Goal: Task Accomplishment & Management: Manage account settings

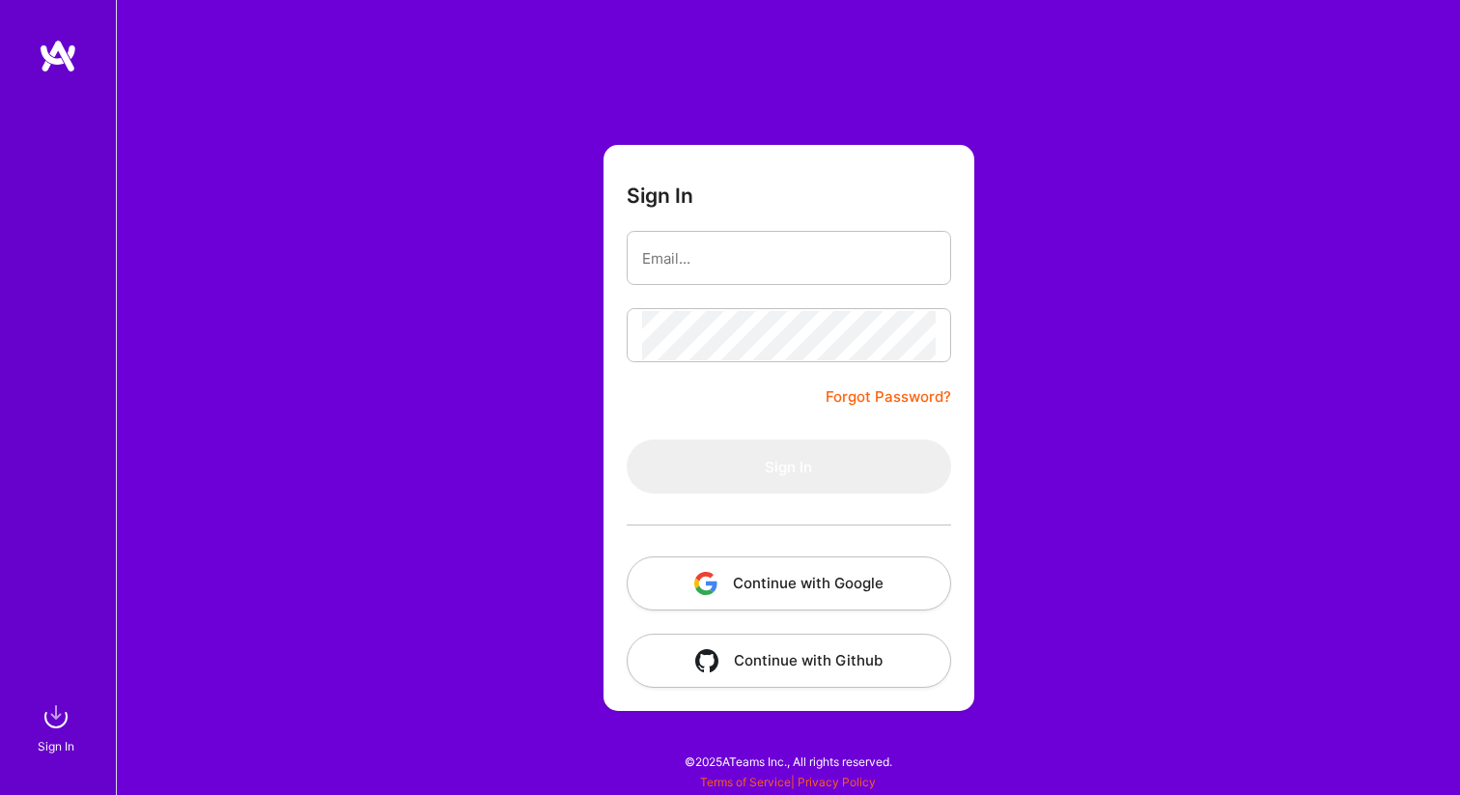
click at [828, 564] on button "Continue with Google" at bounding box center [789, 583] width 324 height 54
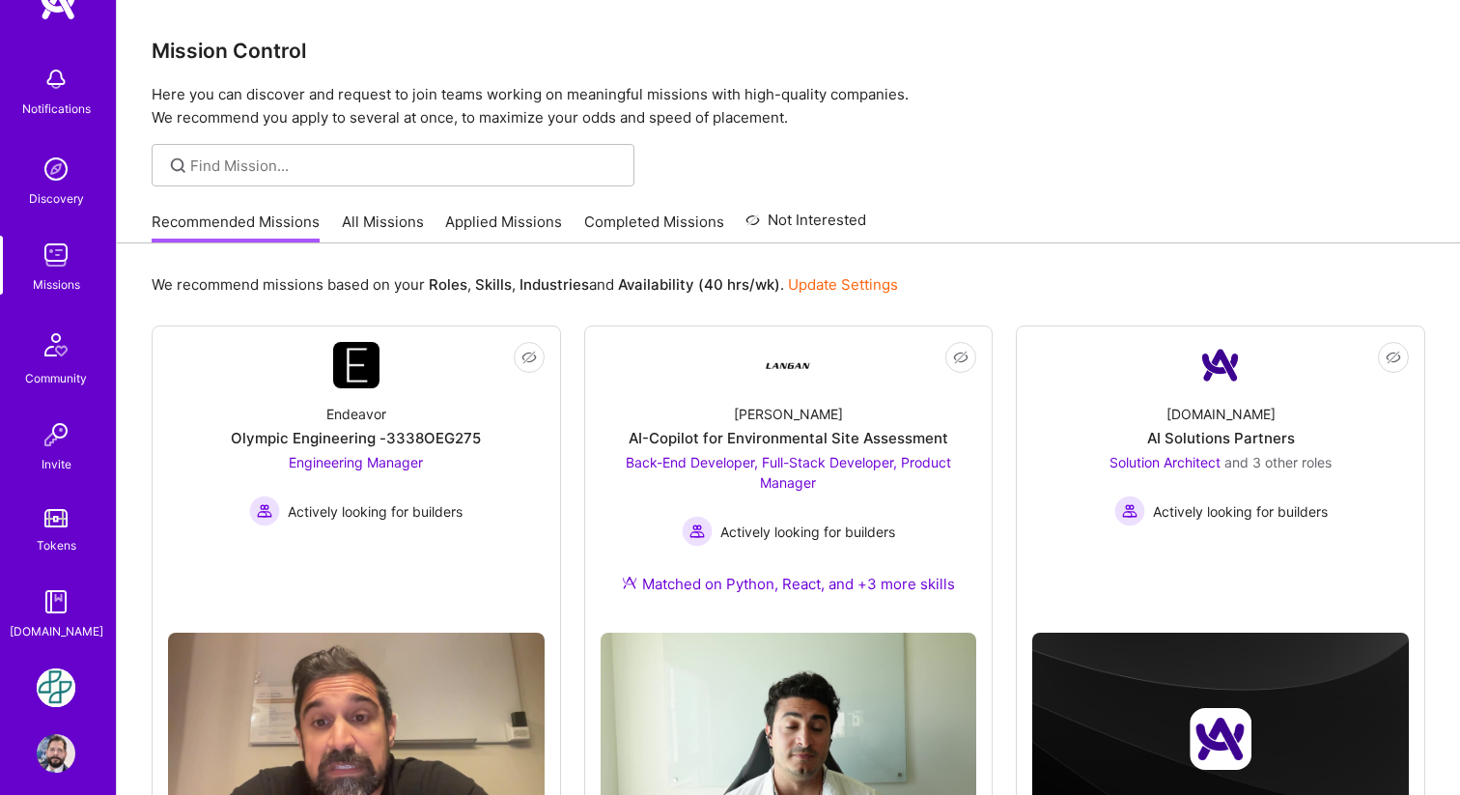
scroll to position [69, 0]
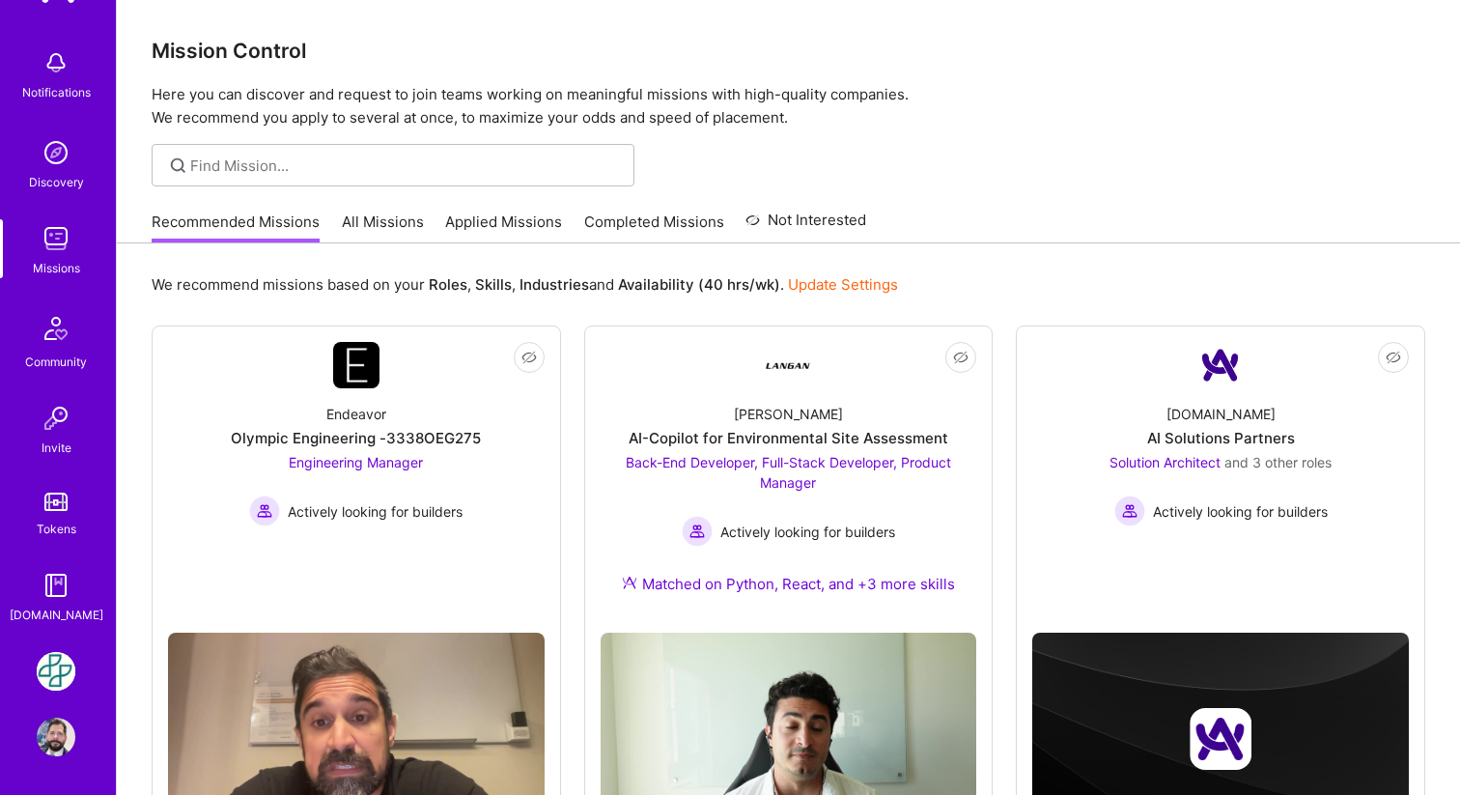
click at [44, 677] on img at bounding box center [56, 671] width 39 height 39
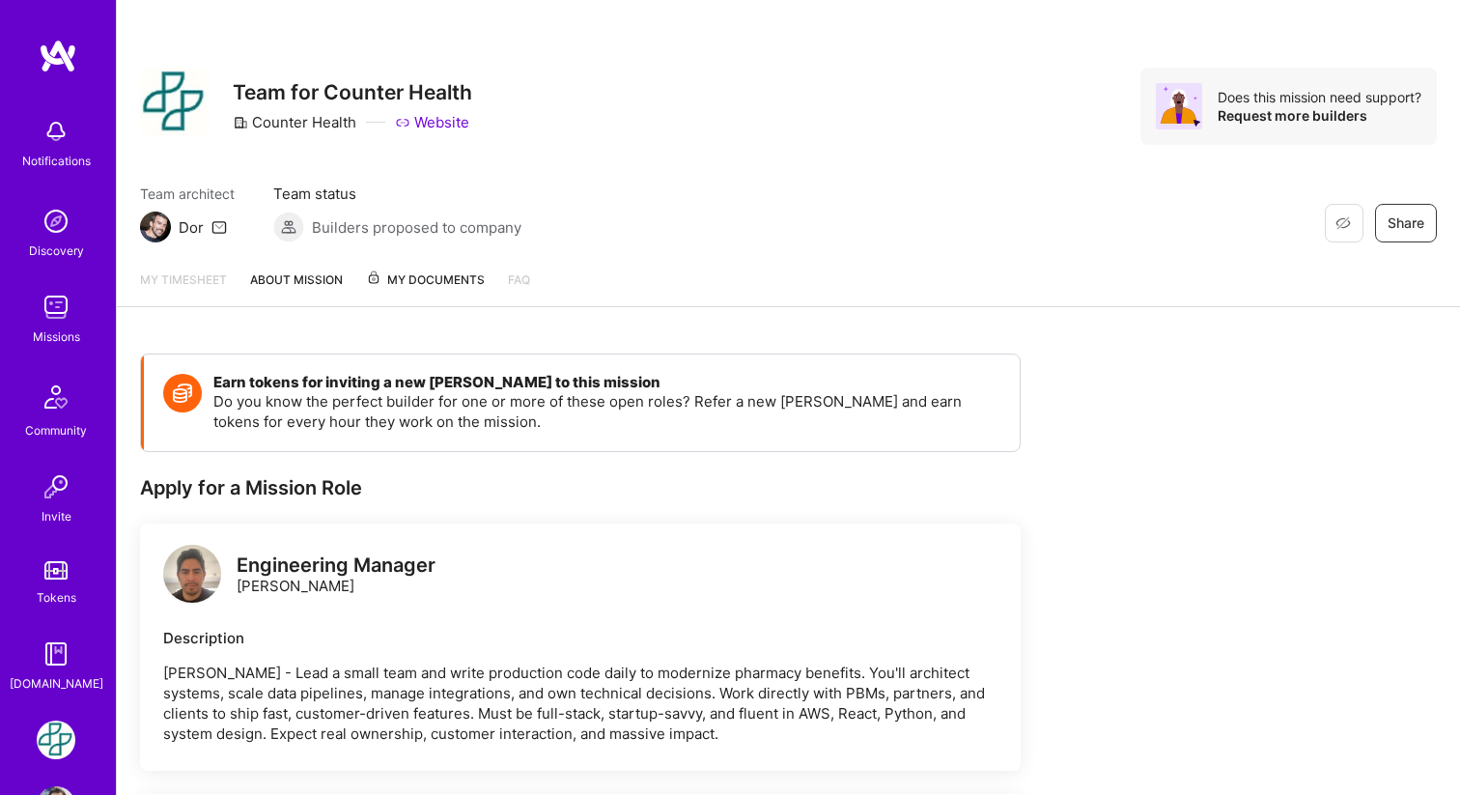
click at [403, 282] on span "My Documents" at bounding box center [425, 279] width 119 height 21
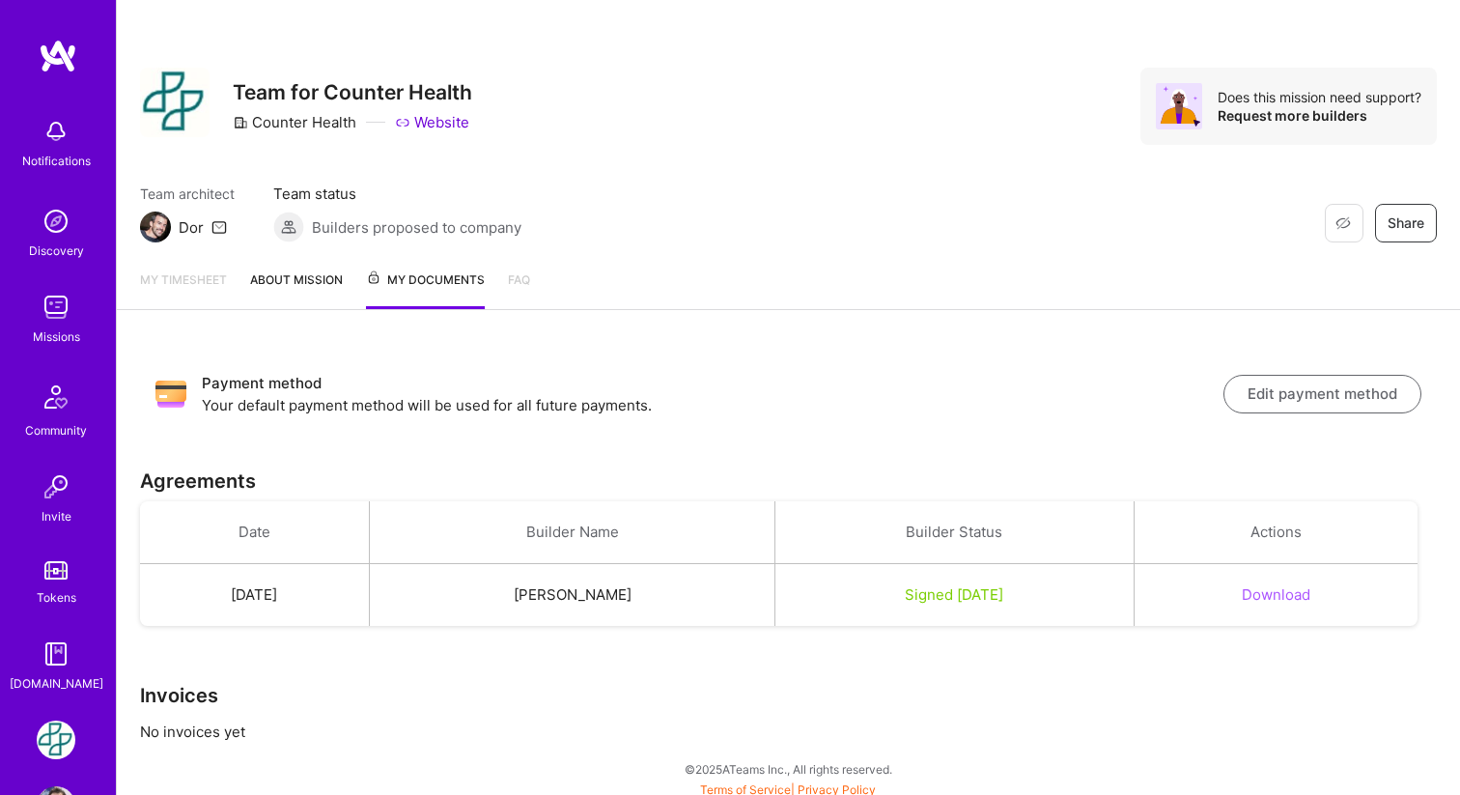
scroll to position [8, 0]
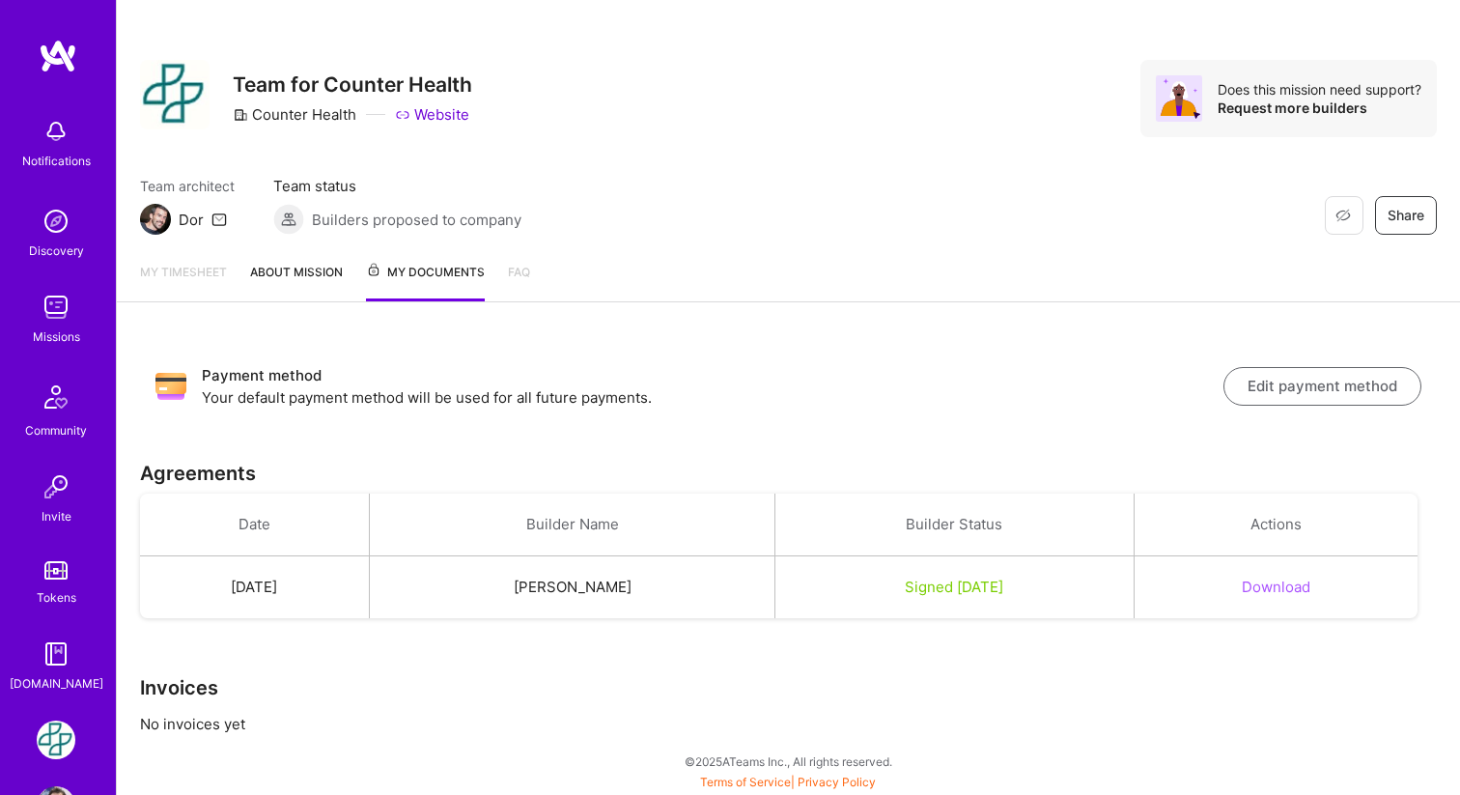
click at [70, 663] on img at bounding box center [56, 653] width 39 height 39
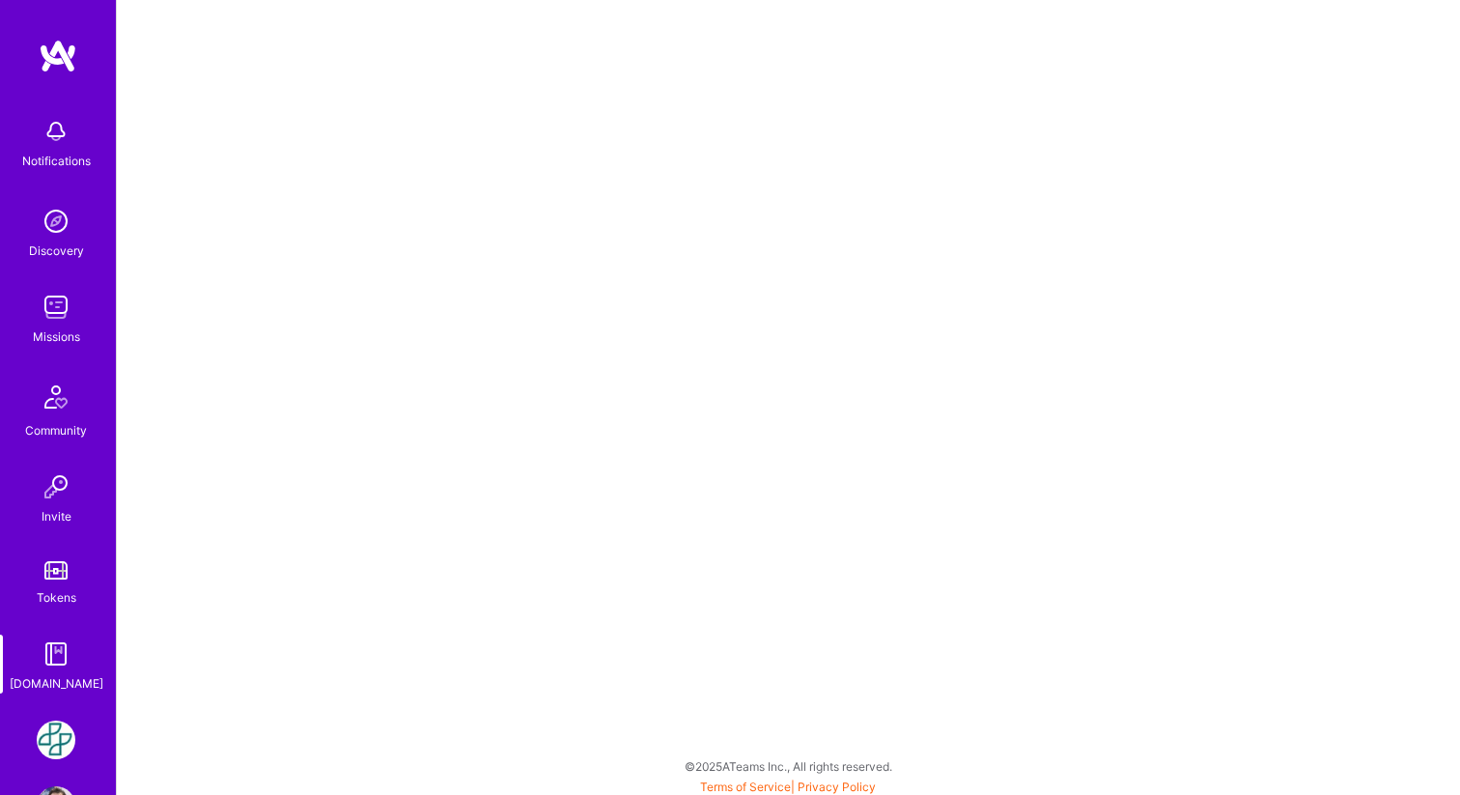
scroll to position [69, 0]
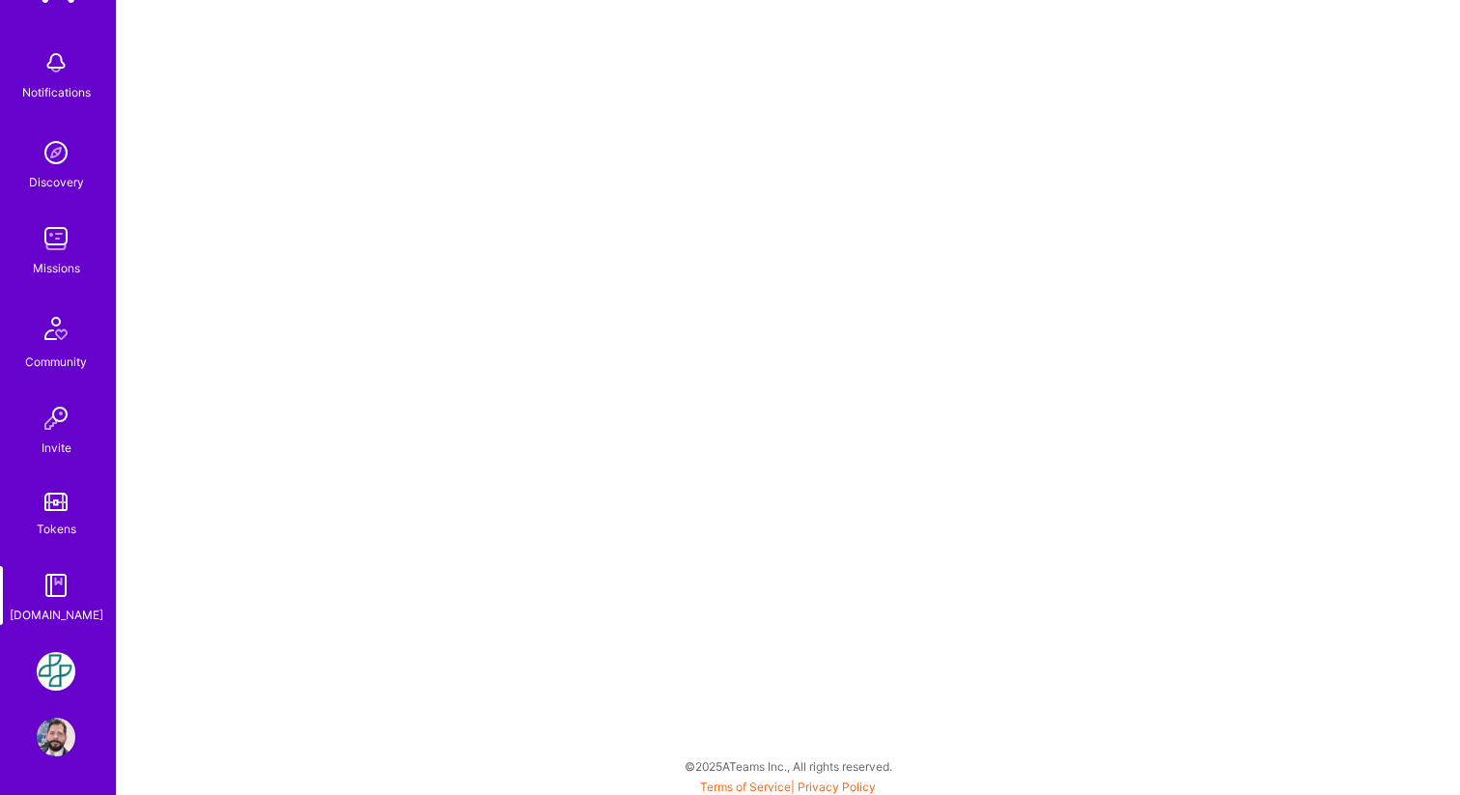
click at [53, 723] on img at bounding box center [56, 736] width 39 height 39
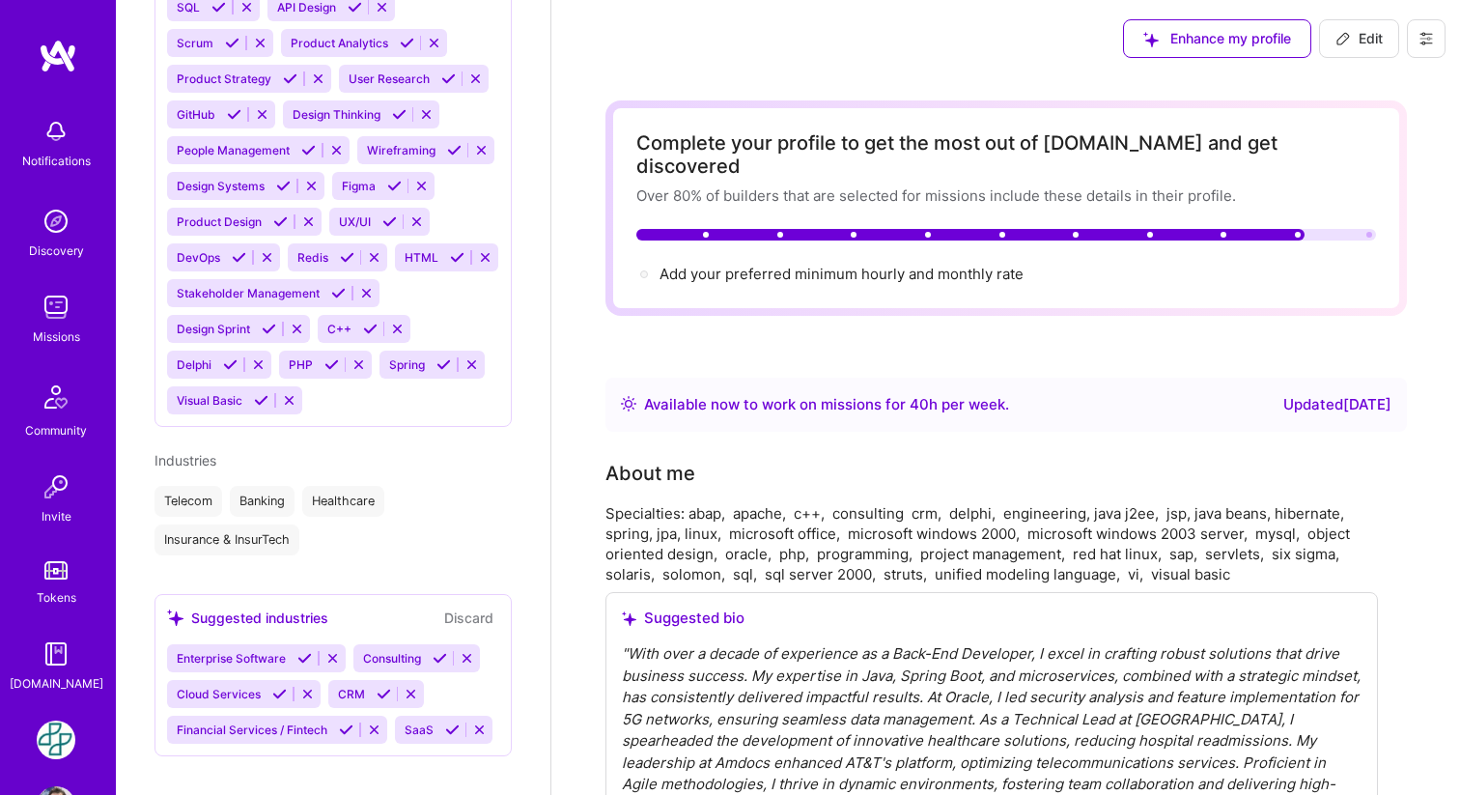
scroll to position [69, 0]
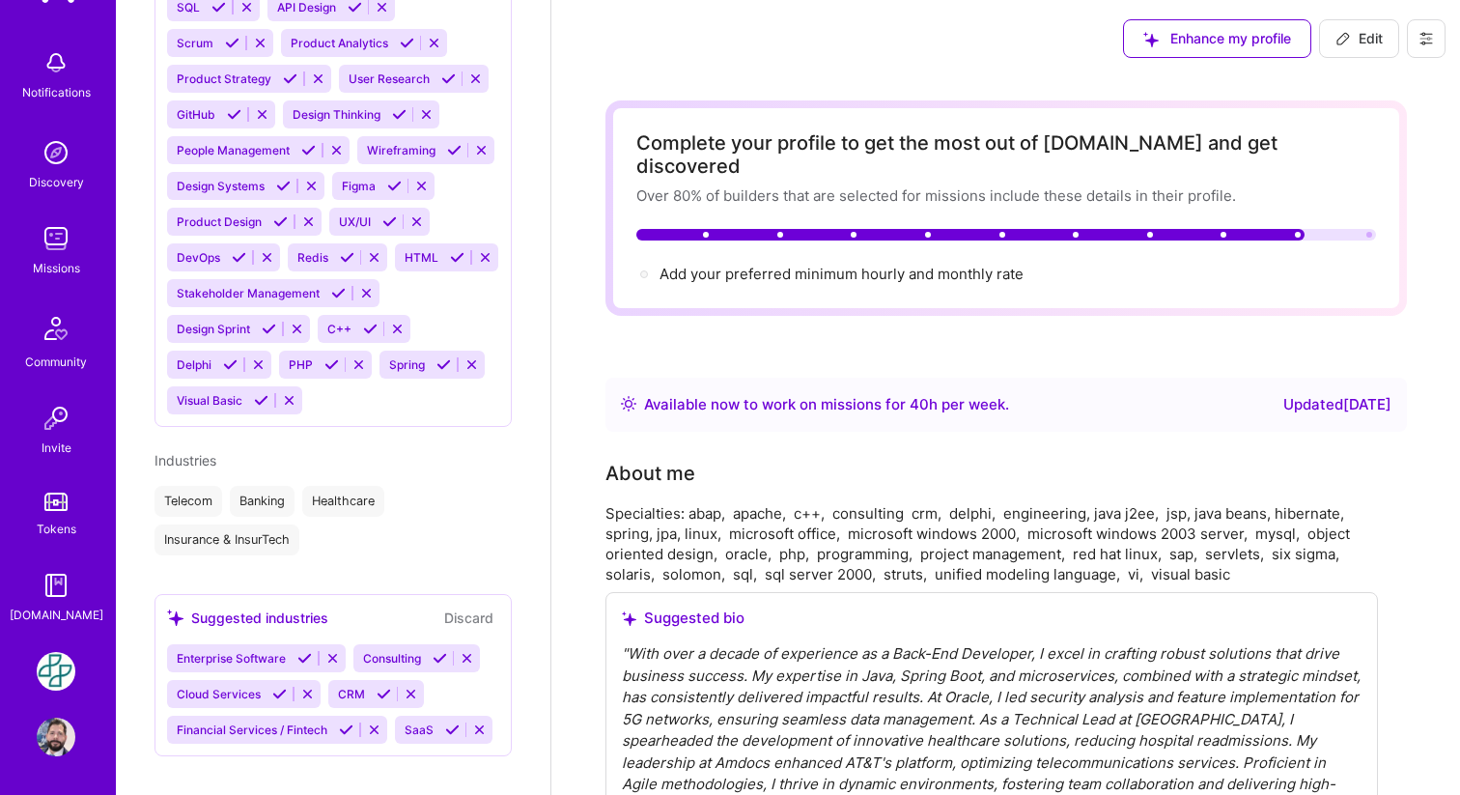
click at [53, 672] on img at bounding box center [56, 671] width 39 height 39
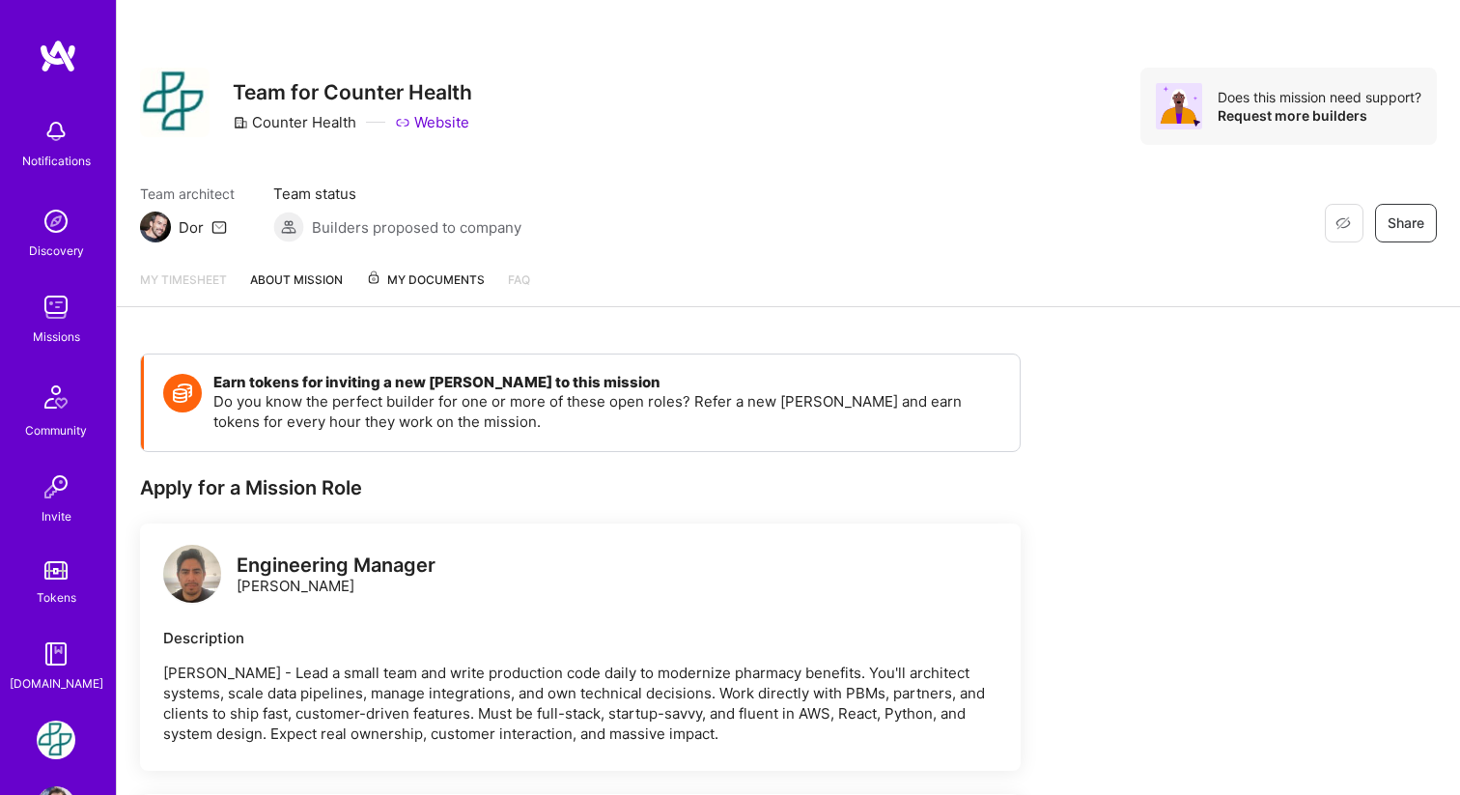
click at [405, 277] on span "My Documents" at bounding box center [425, 279] width 119 height 21
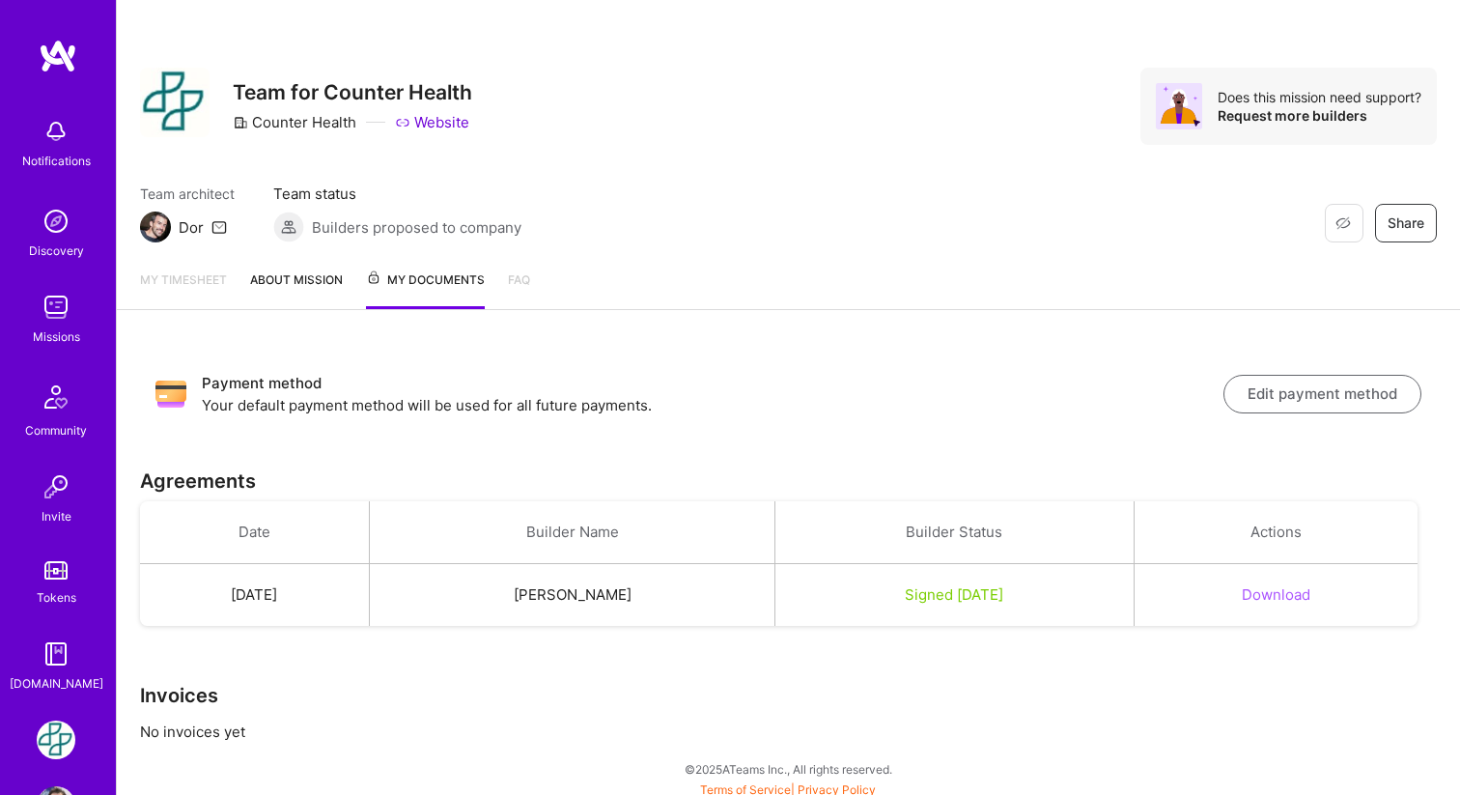
scroll to position [8, 0]
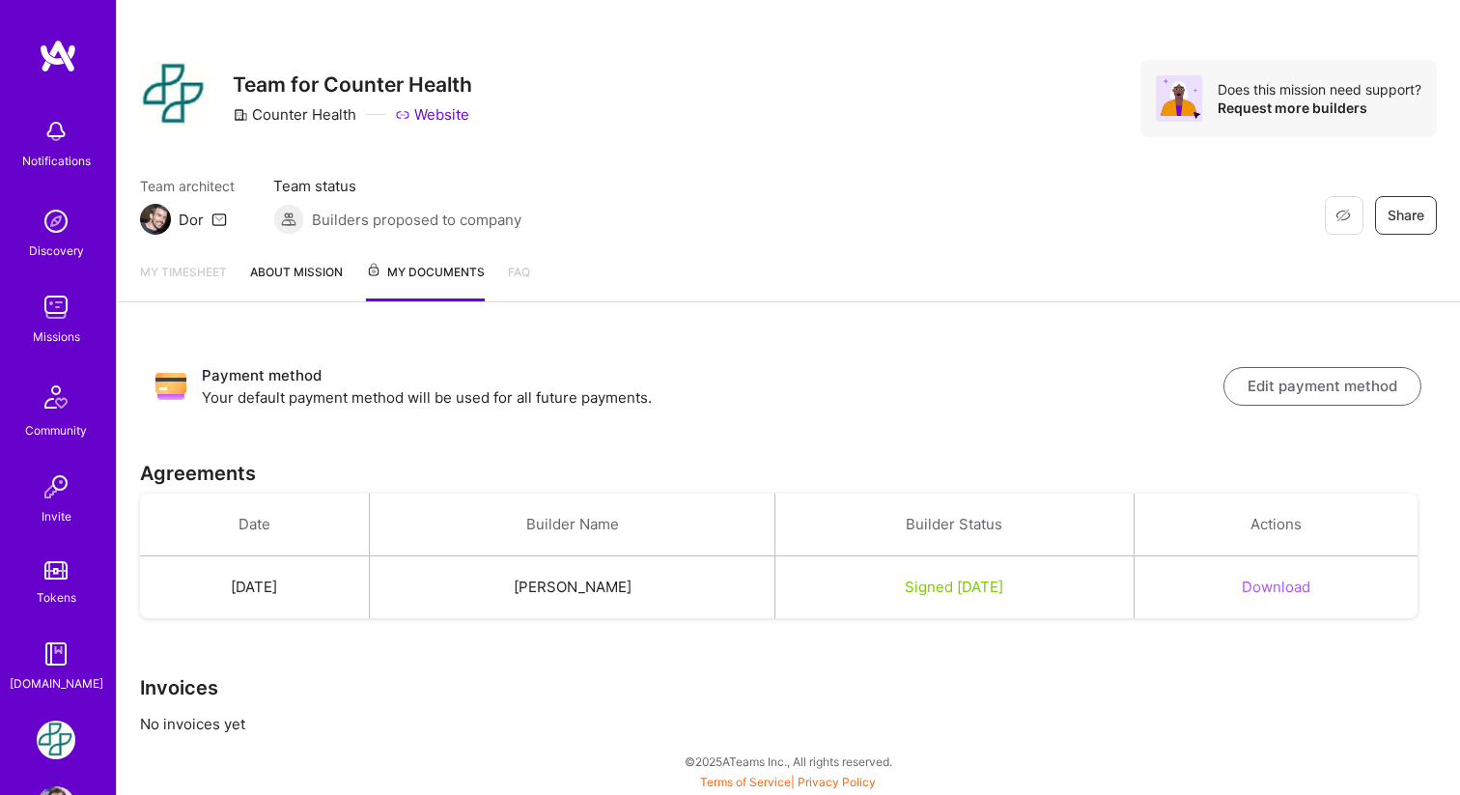
click at [56, 152] on div "Notifications" at bounding box center [56, 161] width 69 height 20
click at [54, 209] on img at bounding box center [56, 221] width 39 height 39
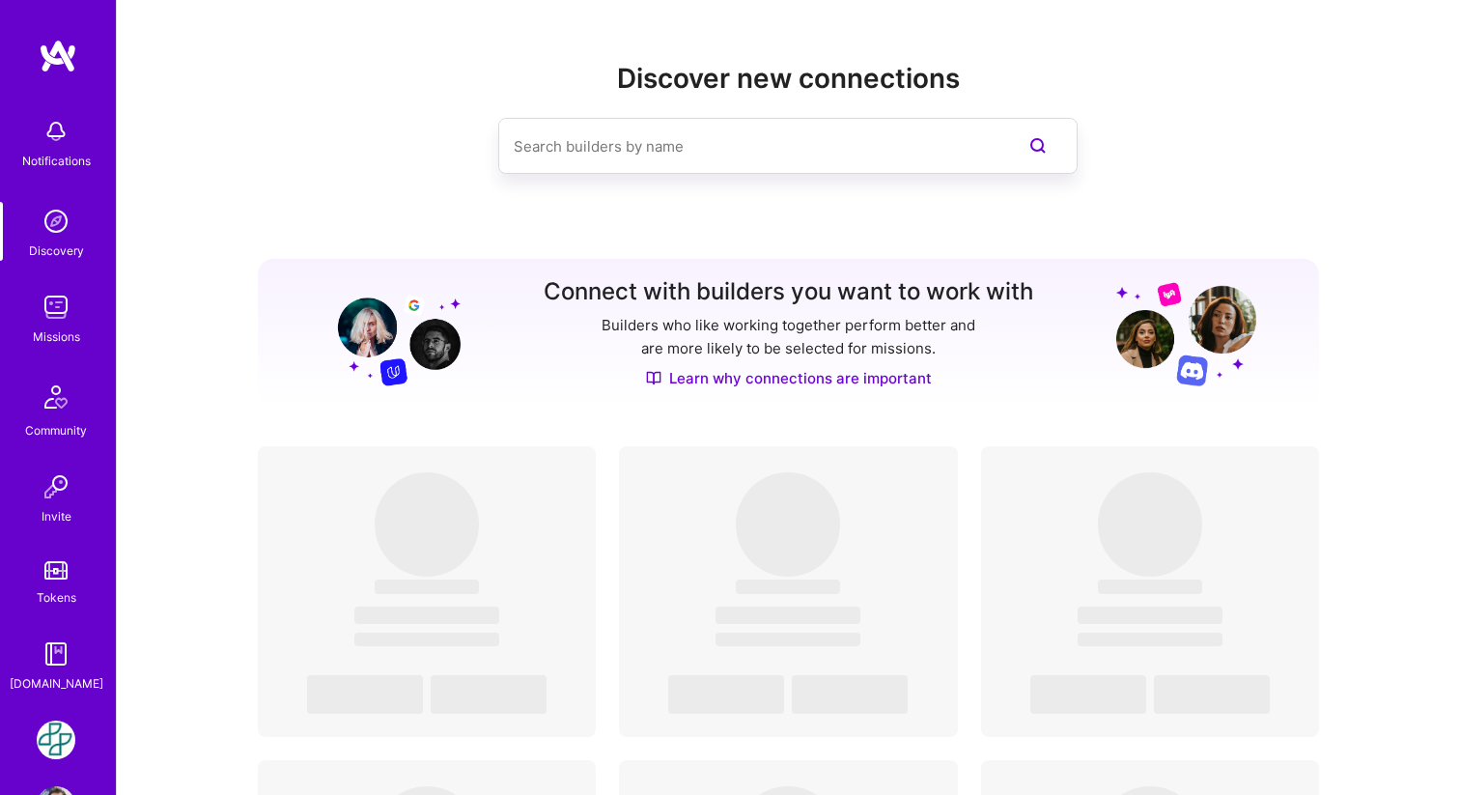
click at [54, 318] on img at bounding box center [56, 307] width 39 height 39
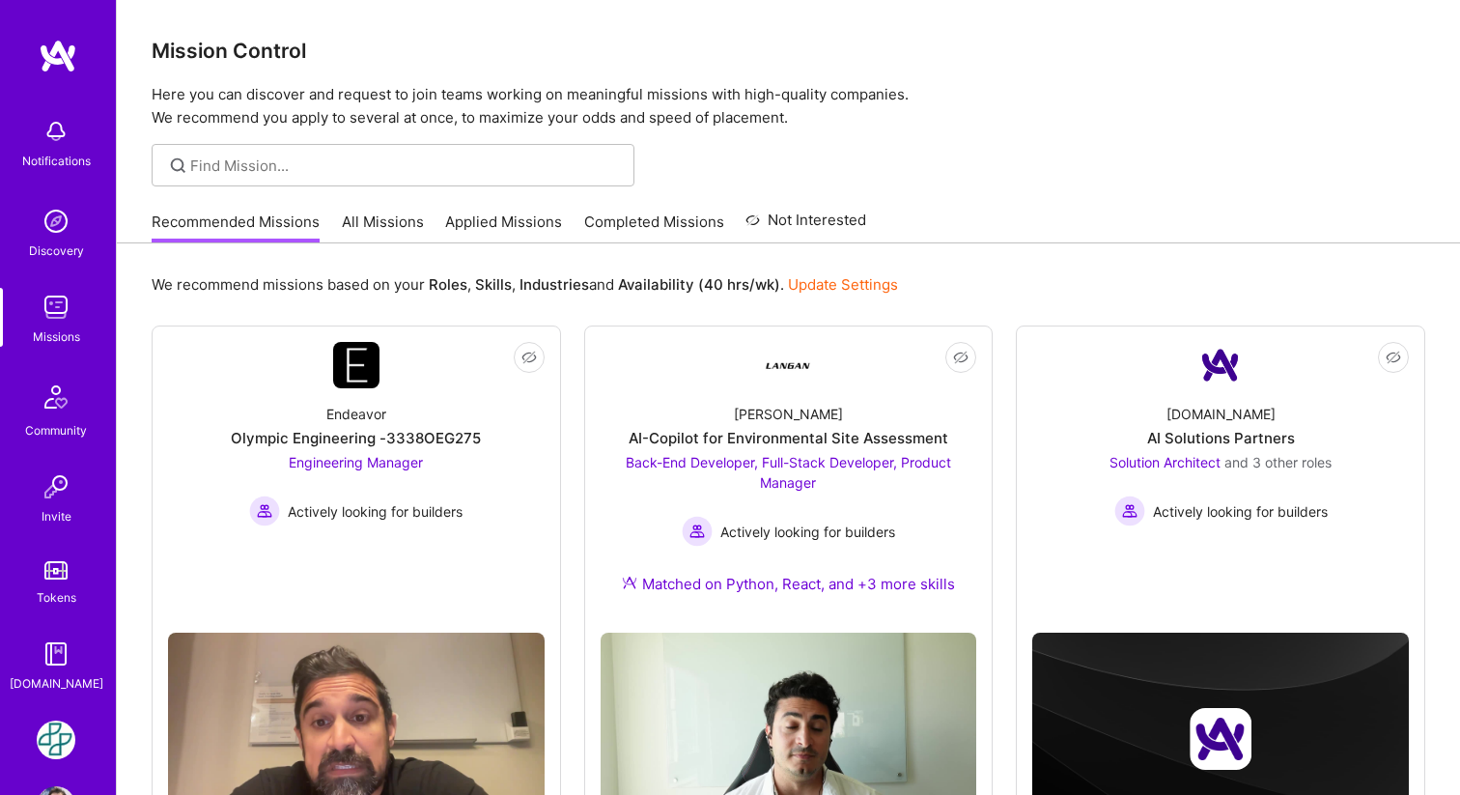
click at [57, 388] on img at bounding box center [56, 397] width 46 height 46
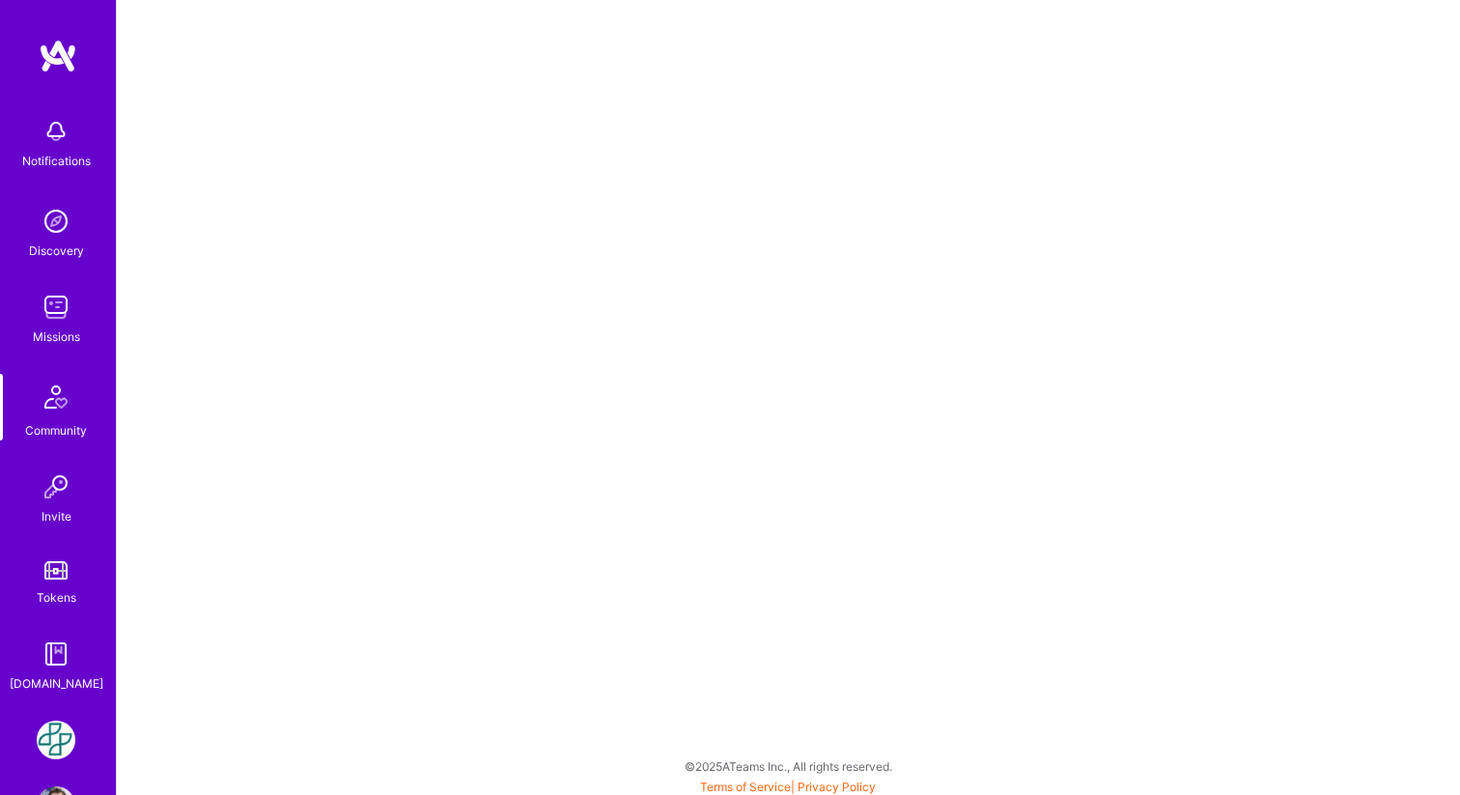
click at [52, 497] on img at bounding box center [56, 486] width 39 height 39
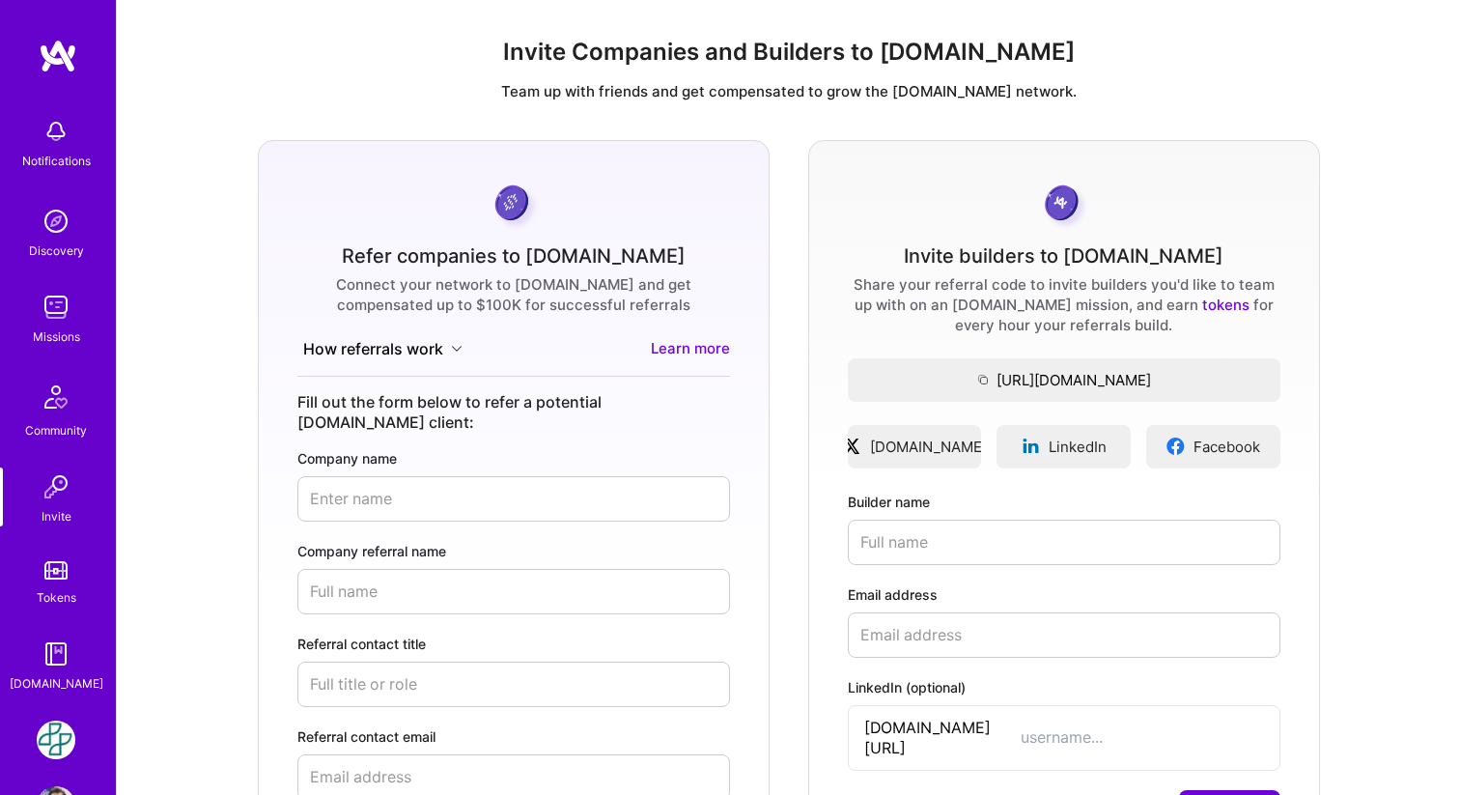
click at [57, 584] on link "Tokens" at bounding box center [56, 580] width 120 height 54
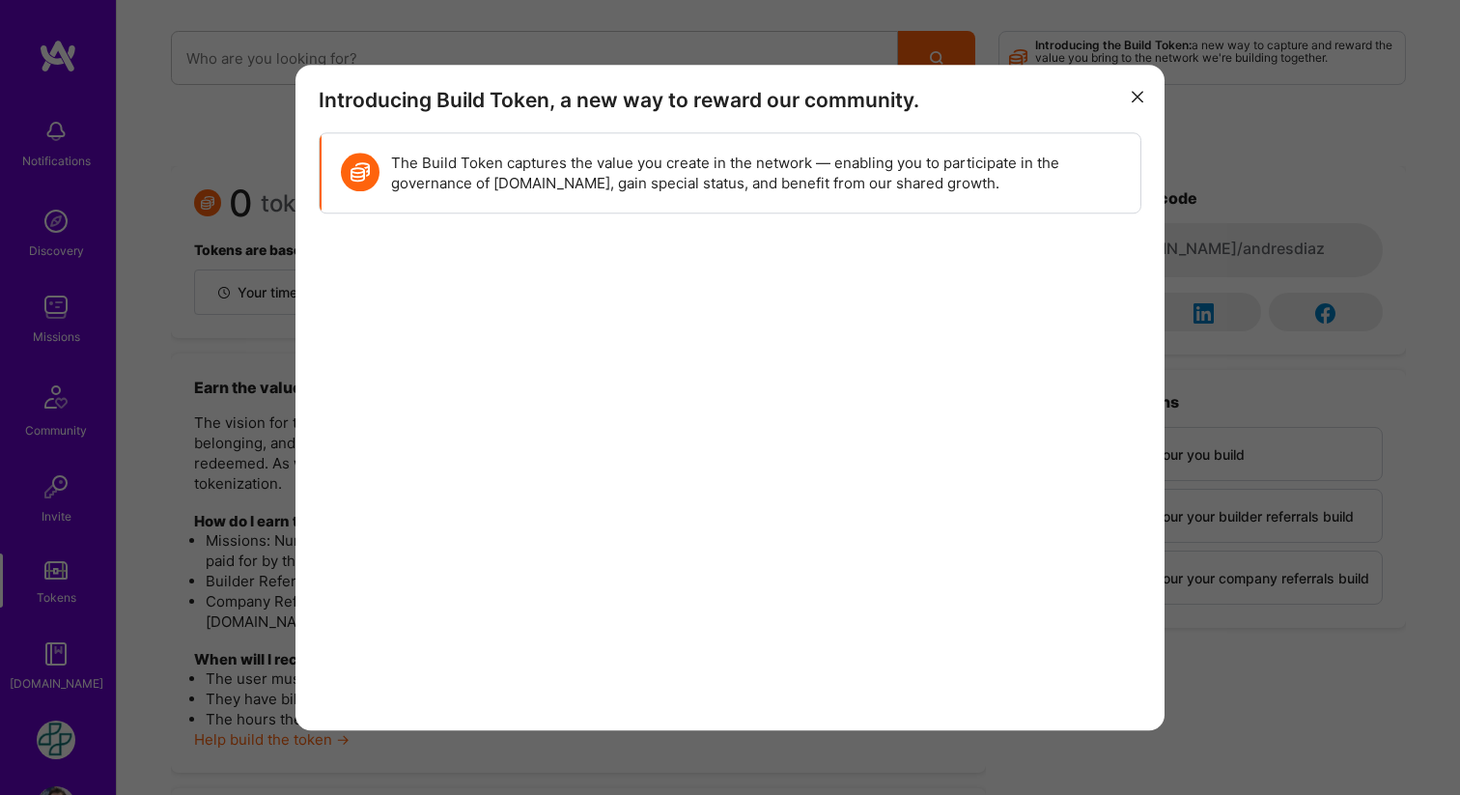
click at [1132, 92] on icon "modal" at bounding box center [1138, 98] width 12 height 12
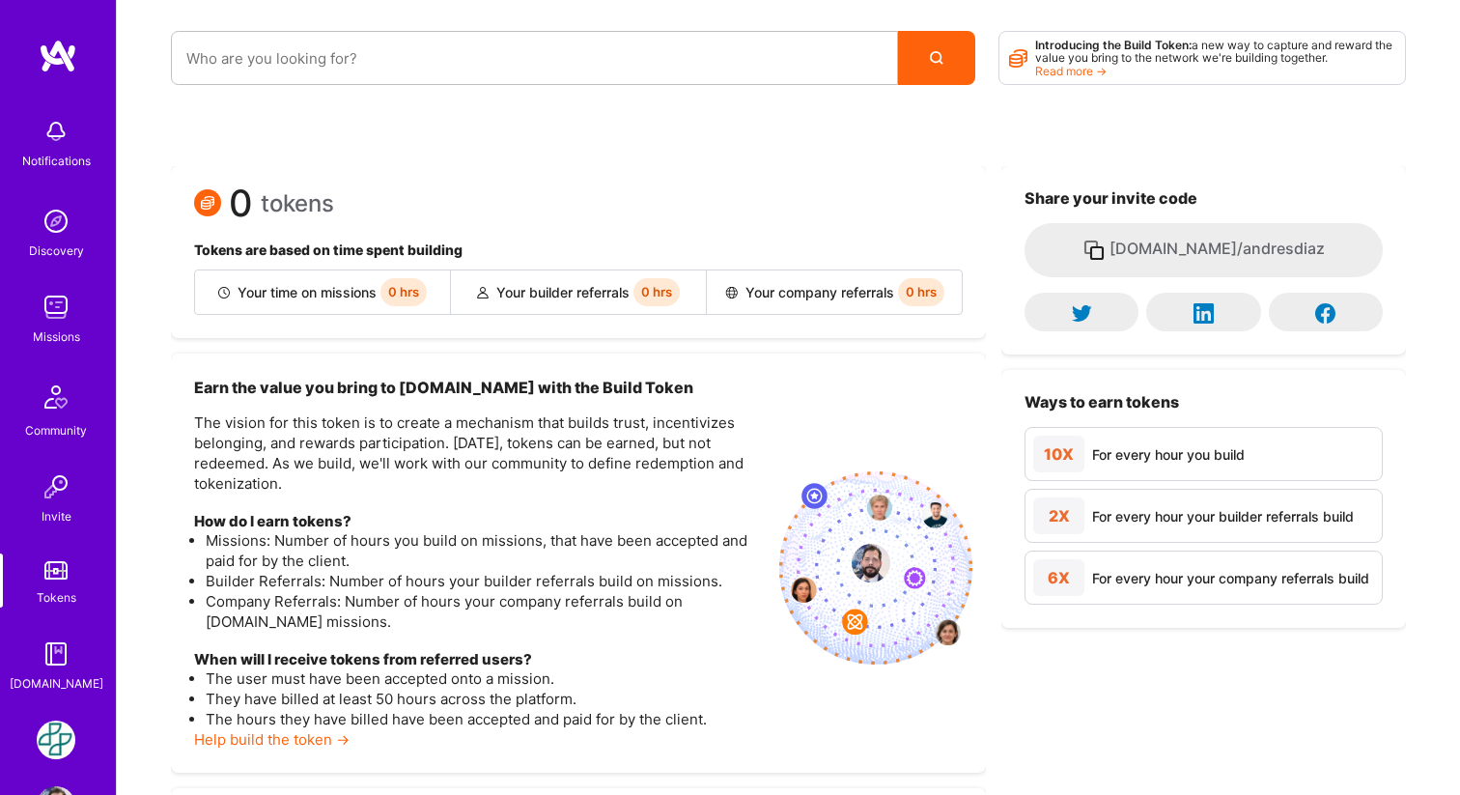
click at [62, 658] on img at bounding box center [56, 653] width 39 height 39
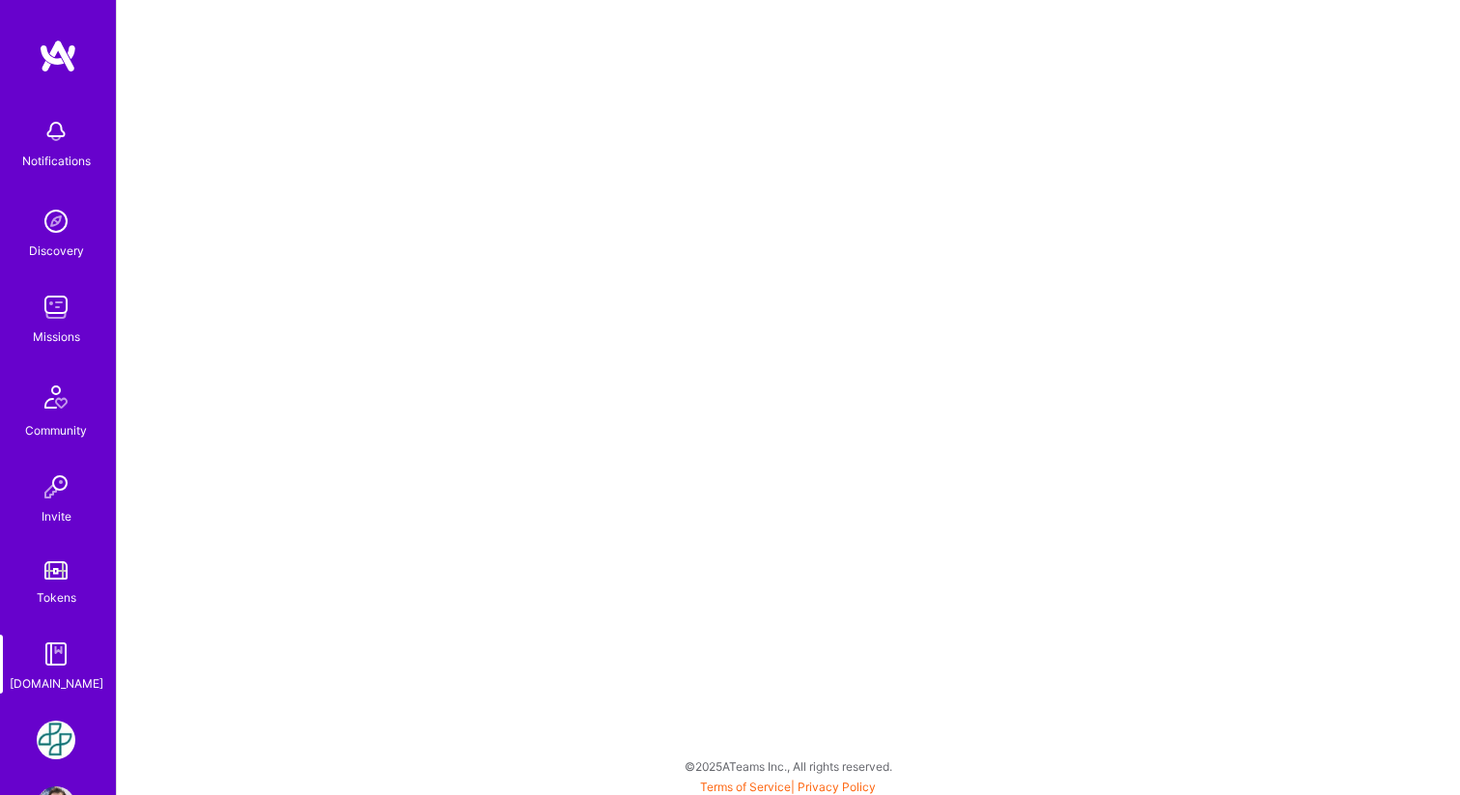
click at [50, 728] on img at bounding box center [56, 739] width 39 height 39
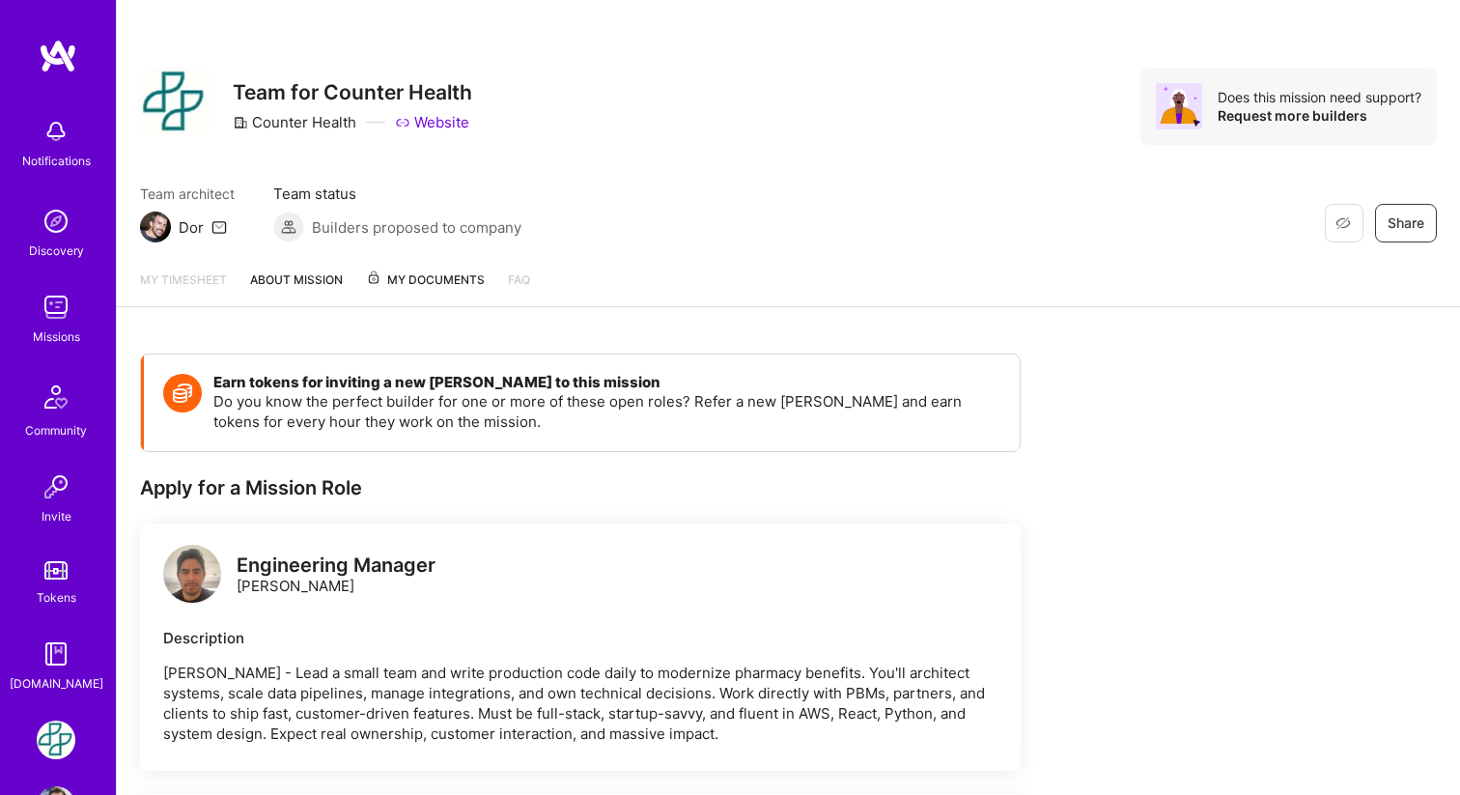
click at [425, 288] on span "My Documents" at bounding box center [425, 279] width 119 height 21
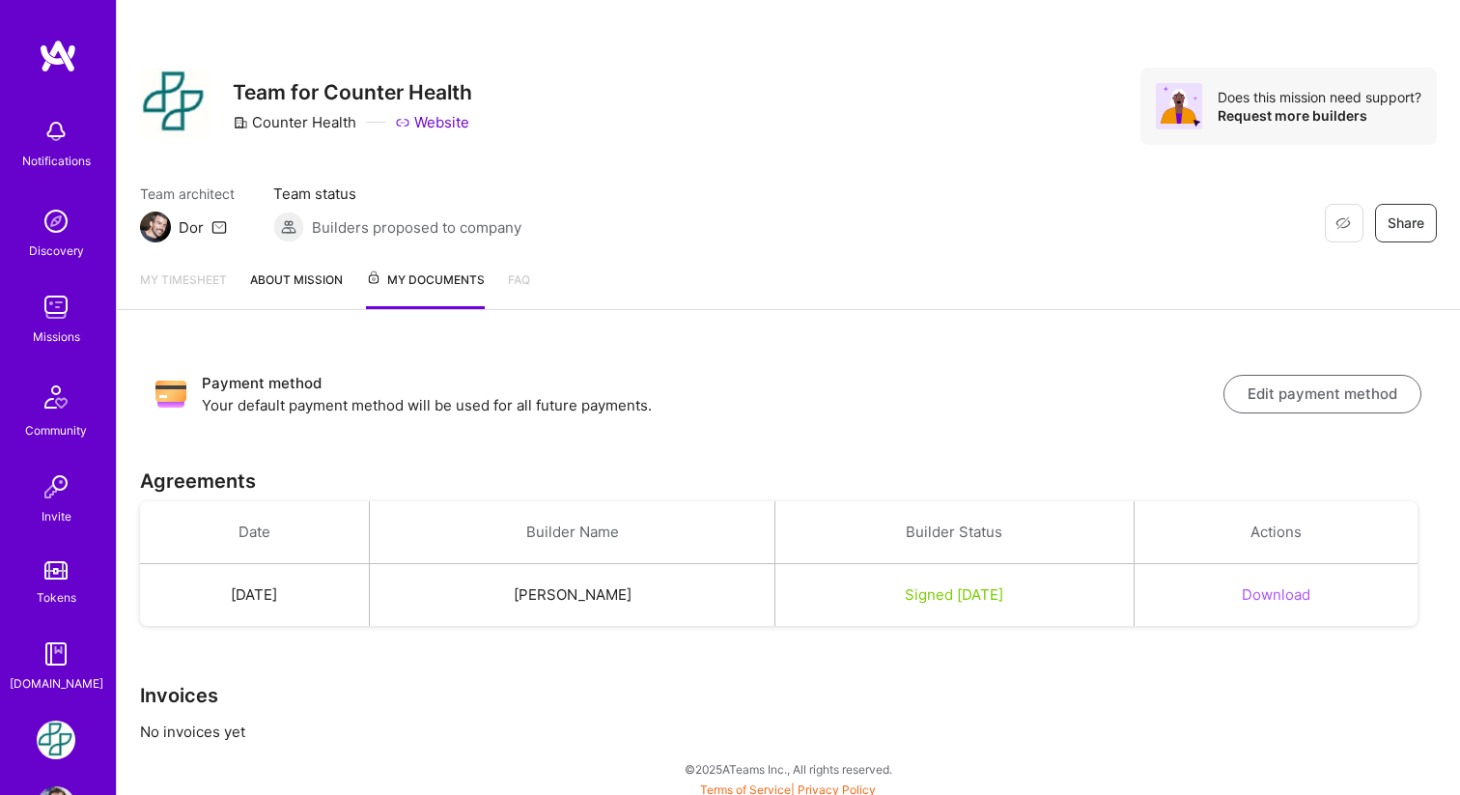
scroll to position [8, 0]
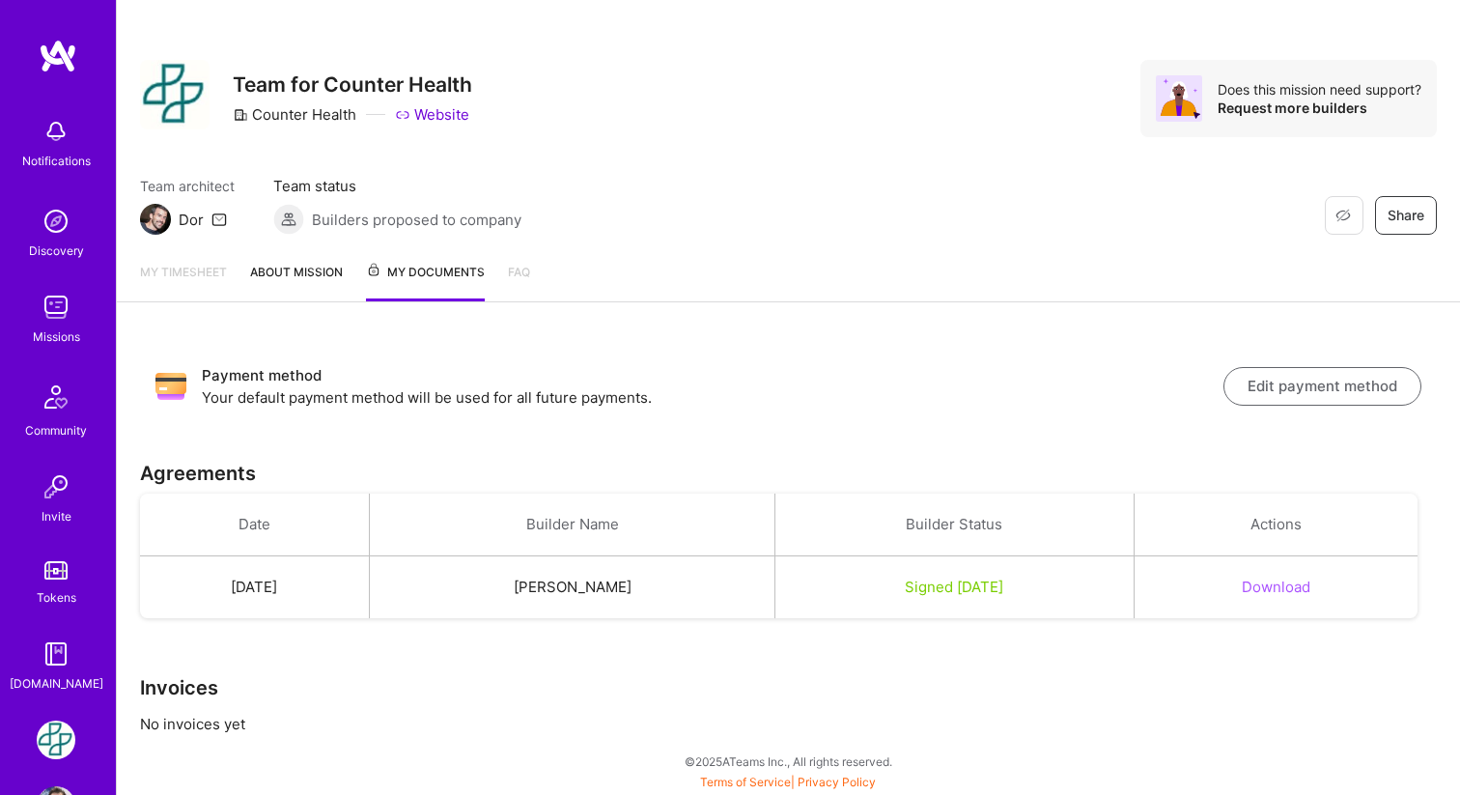
click at [182, 270] on link "My timesheet" at bounding box center [183, 282] width 87 height 40
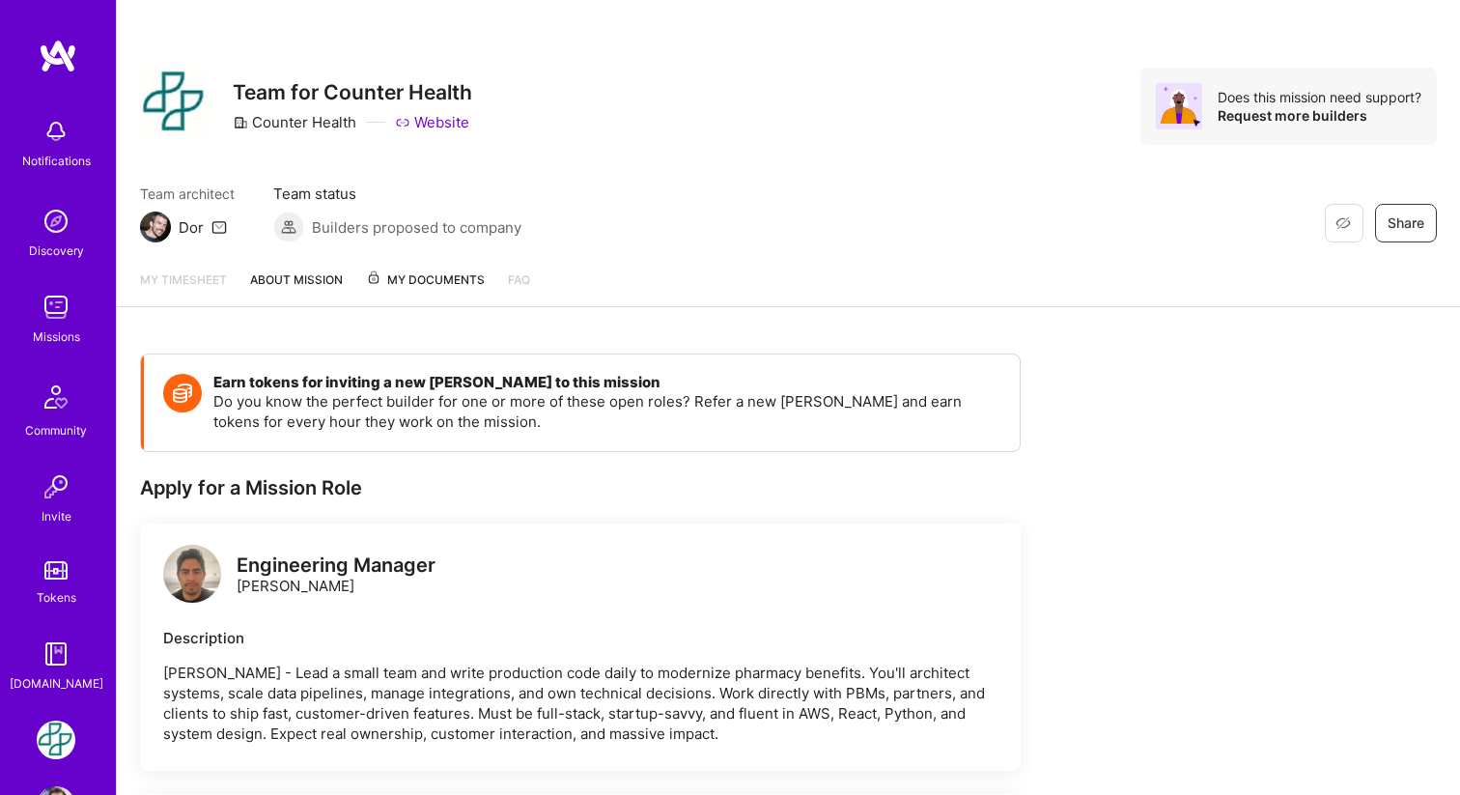
click at [55, 321] on img at bounding box center [56, 307] width 39 height 39
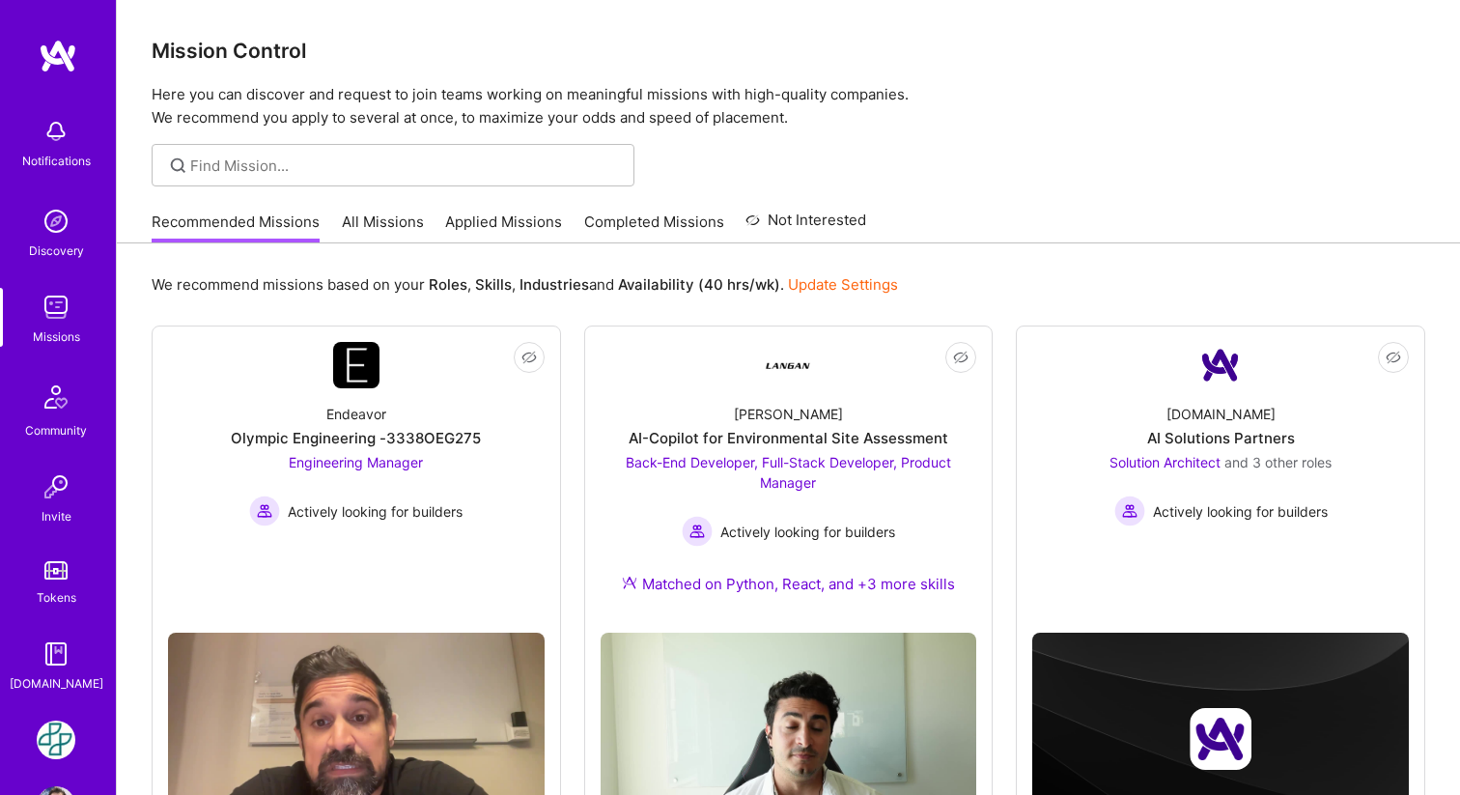
click at [381, 216] on link "All Missions" at bounding box center [383, 227] width 82 height 32
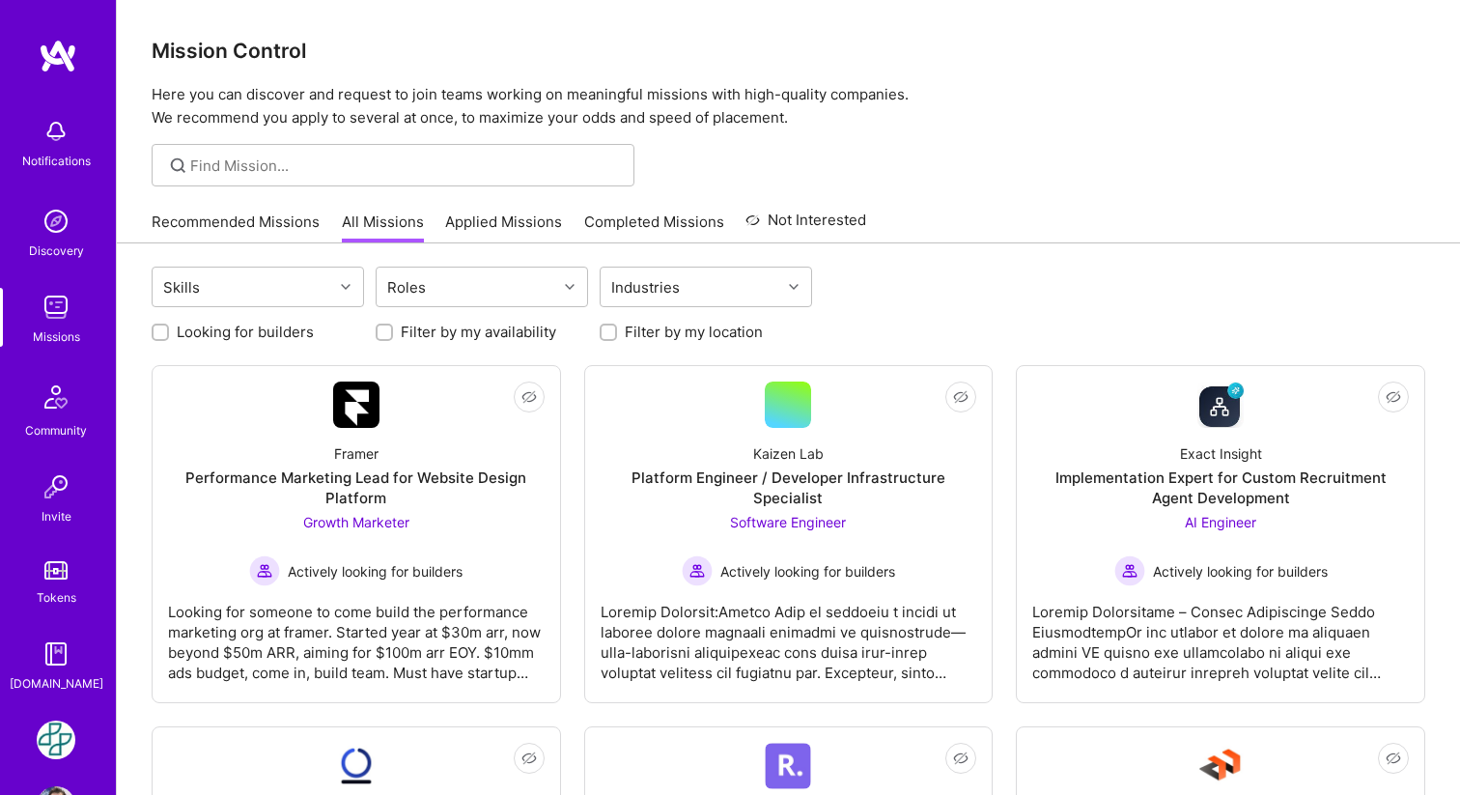
click at [459, 222] on link "Applied Missions" at bounding box center [503, 227] width 117 height 32
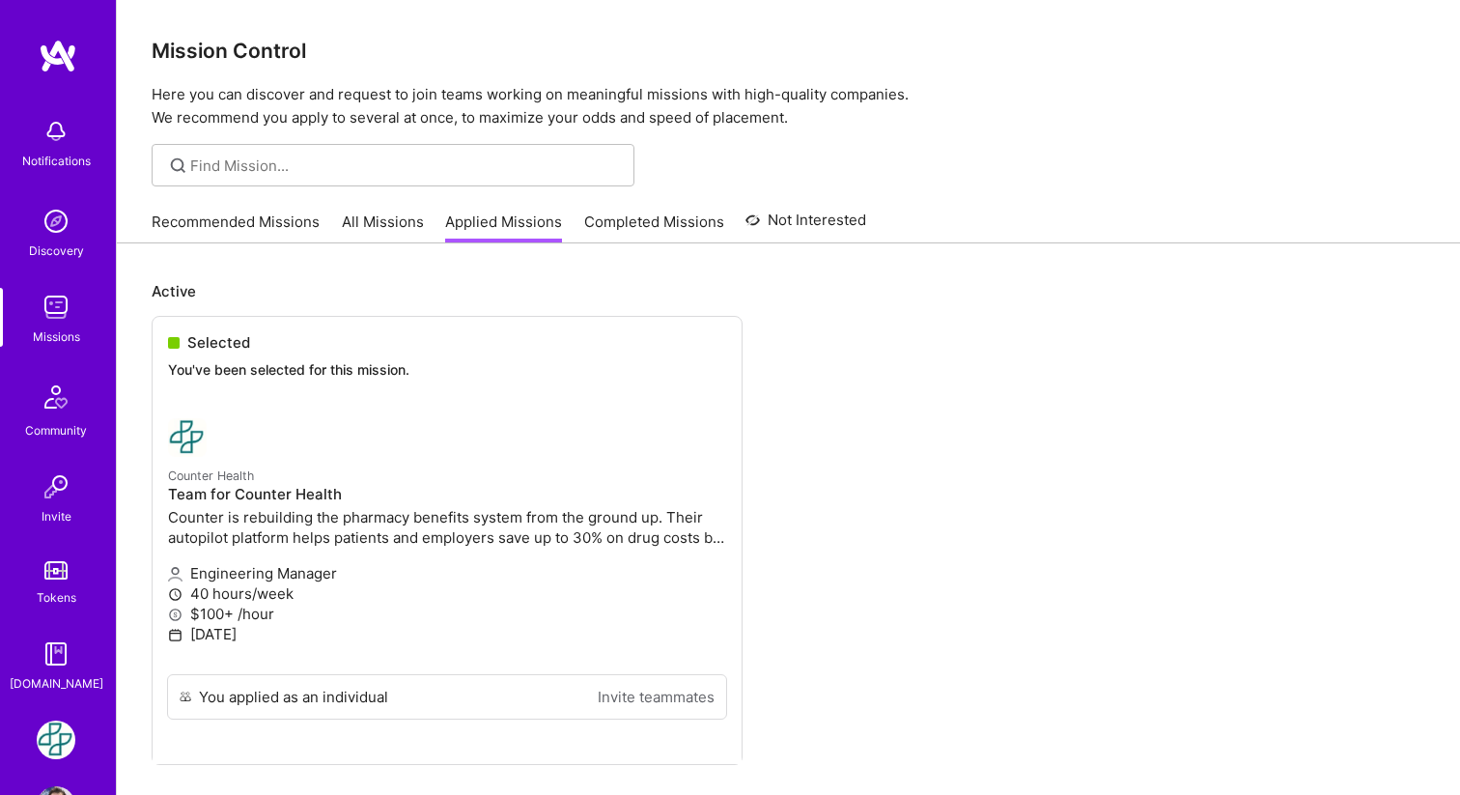
click at [609, 227] on link "Completed Missions" at bounding box center [654, 227] width 140 height 32
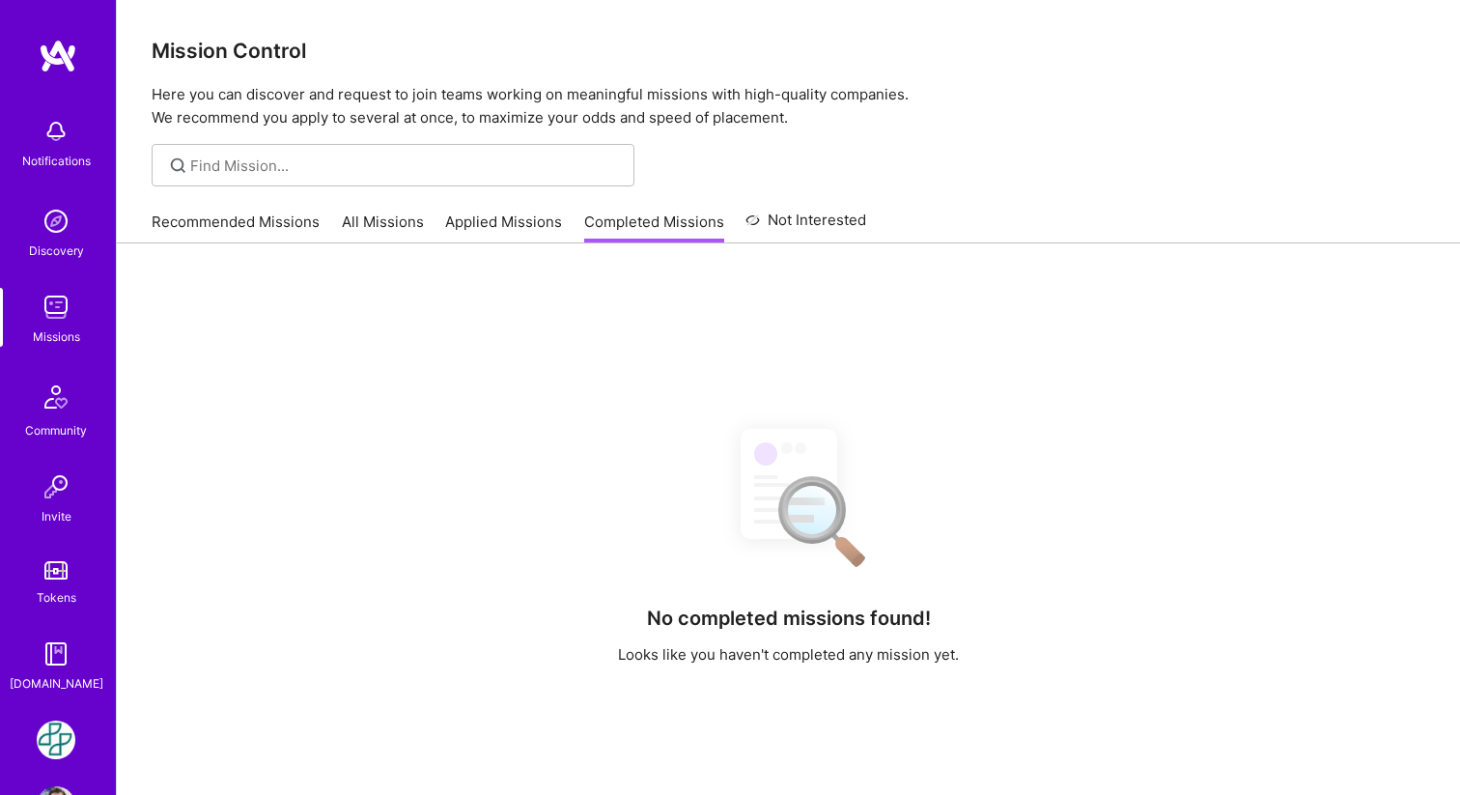
click at [508, 228] on link "Applied Missions" at bounding box center [503, 227] width 117 height 32
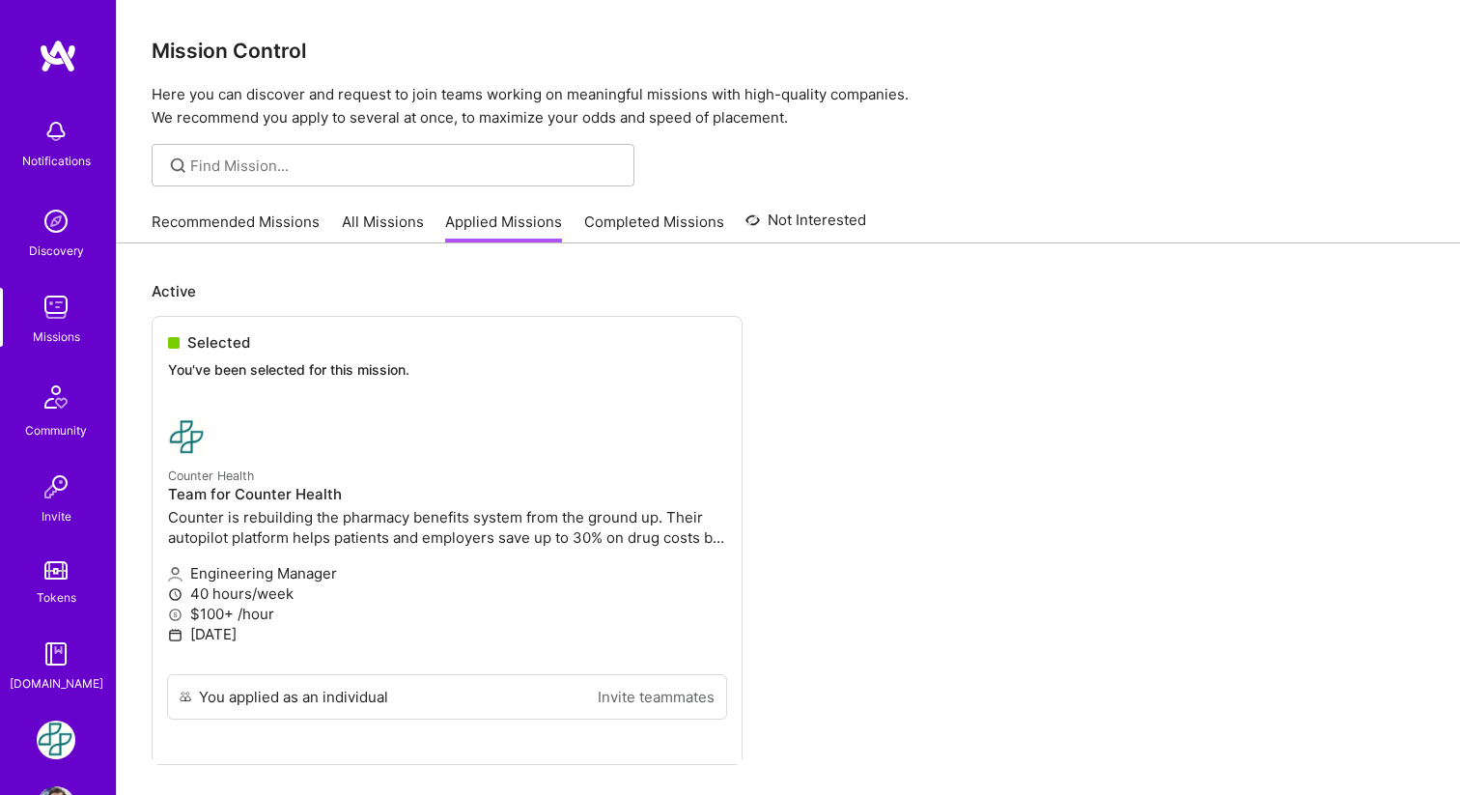
click at [48, 133] on img at bounding box center [56, 131] width 39 height 39
click at [59, 249] on div "Discovery" at bounding box center [56, 250] width 55 height 20
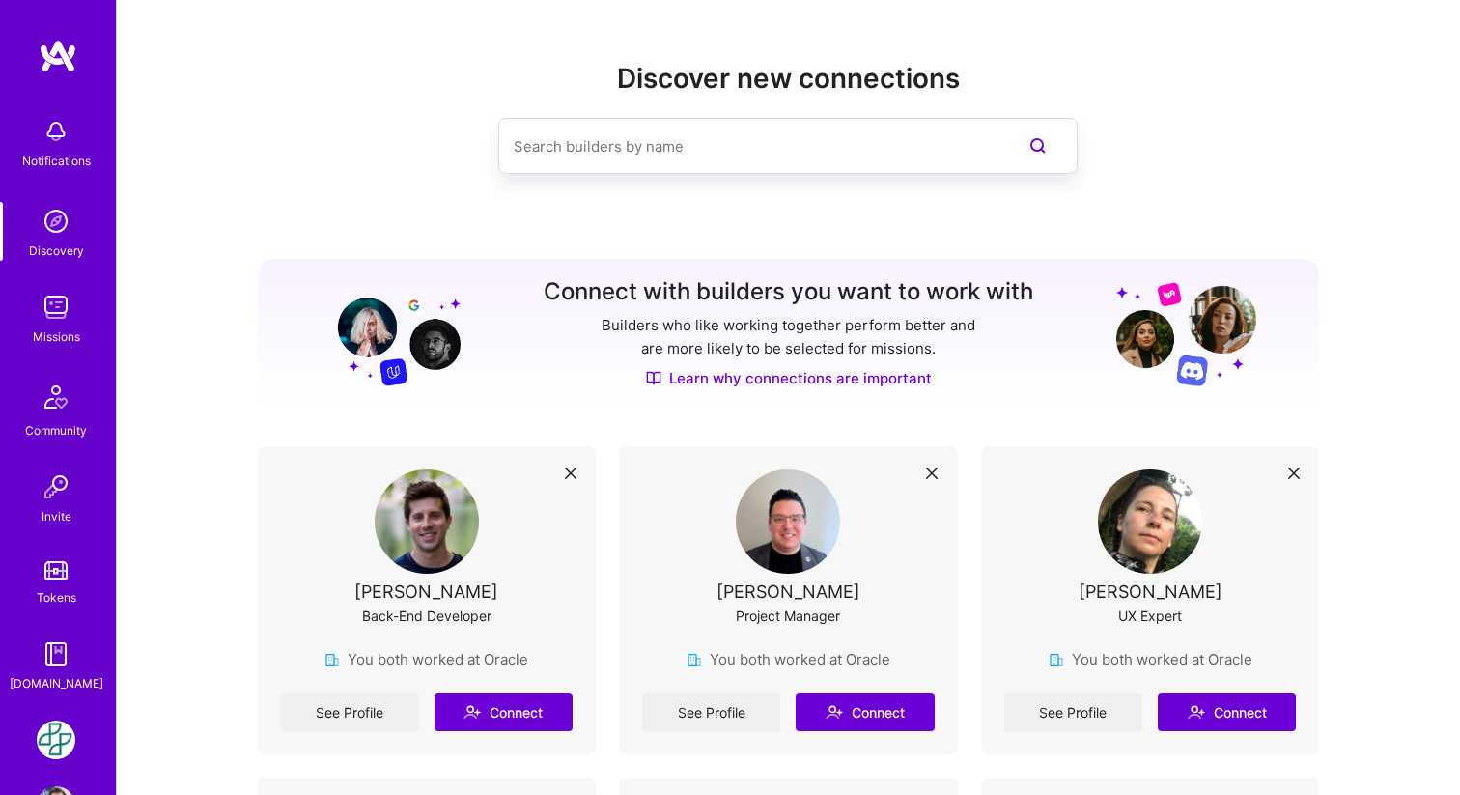
click at [62, 307] on img at bounding box center [56, 307] width 39 height 39
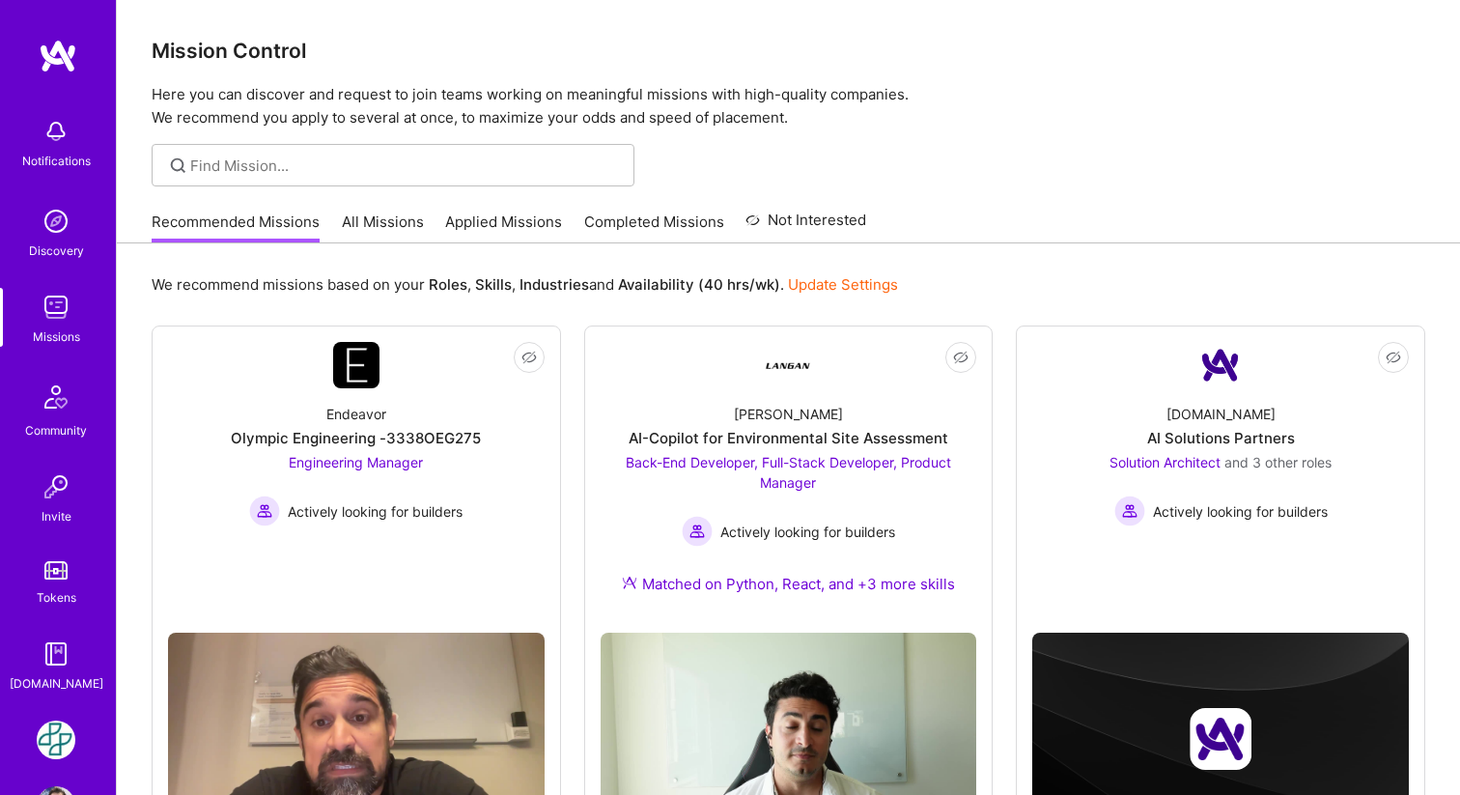
click at [51, 733] on img at bounding box center [56, 739] width 39 height 39
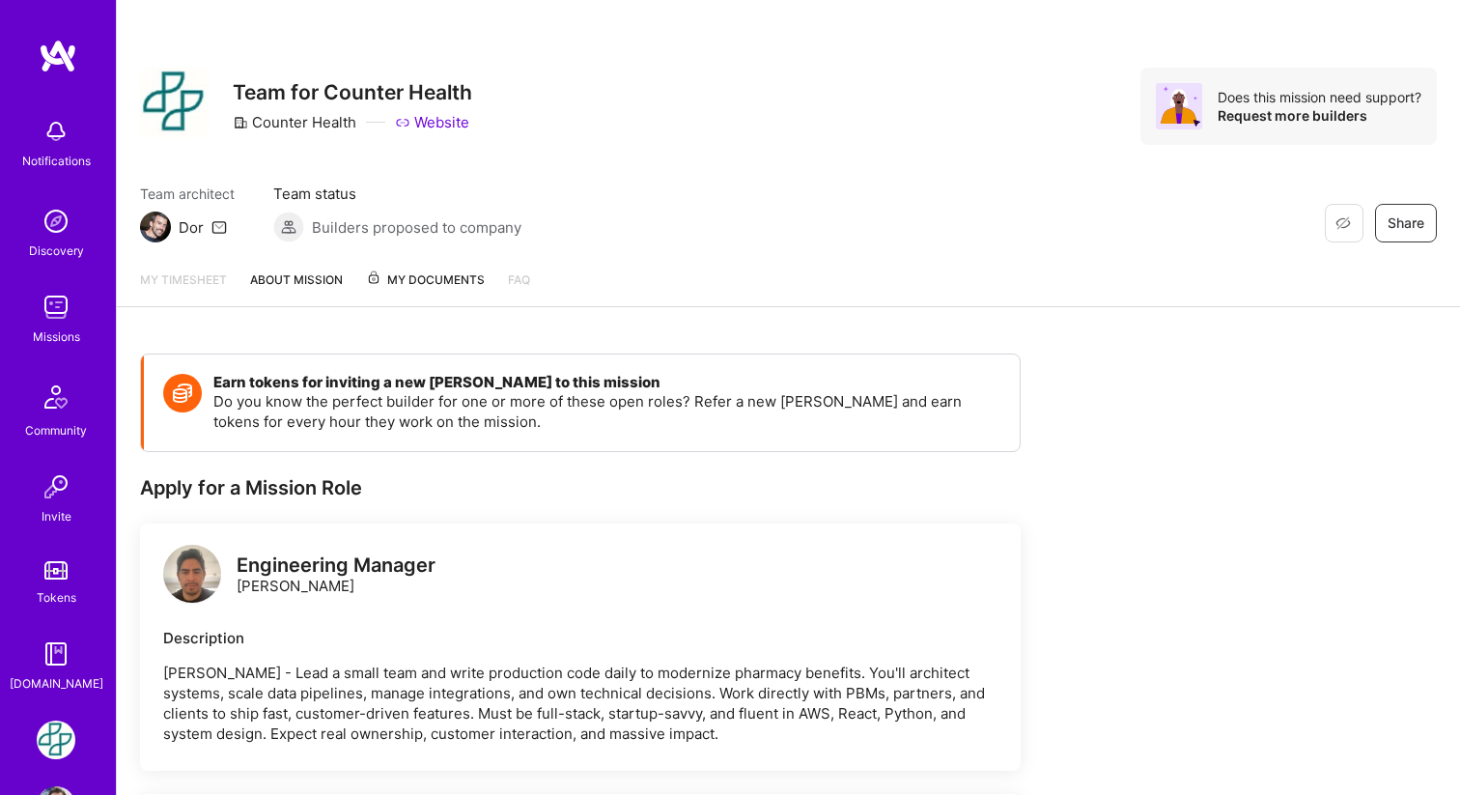
click at [179, 275] on link "My timesheet" at bounding box center [183, 287] width 87 height 37
click at [513, 281] on link "FAQ" at bounding box center [519, 287] width 22 height 37
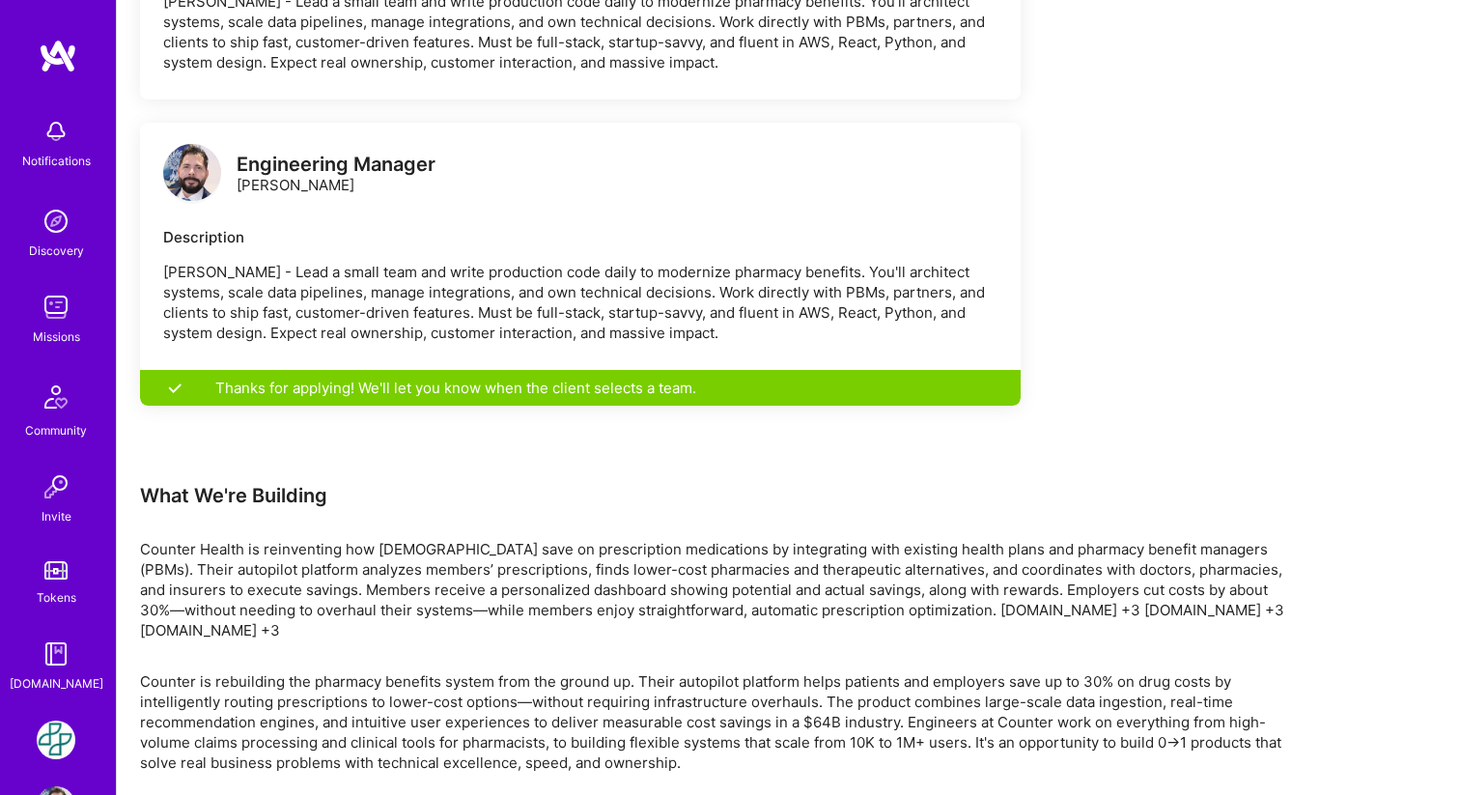
scroll to position [710, 0]
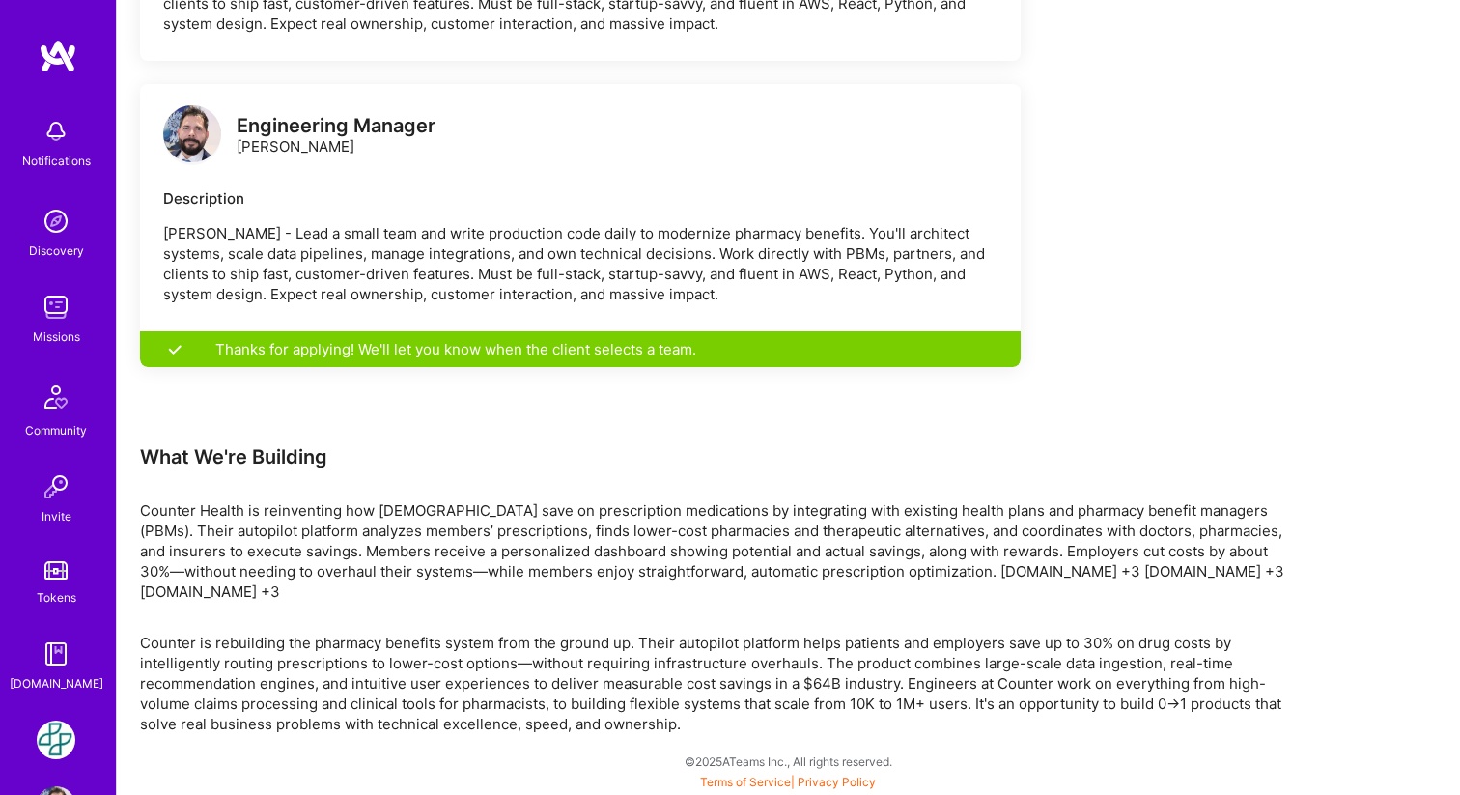
click at [43, 736] on img at bounding box center [56, 739] width 39 height 39
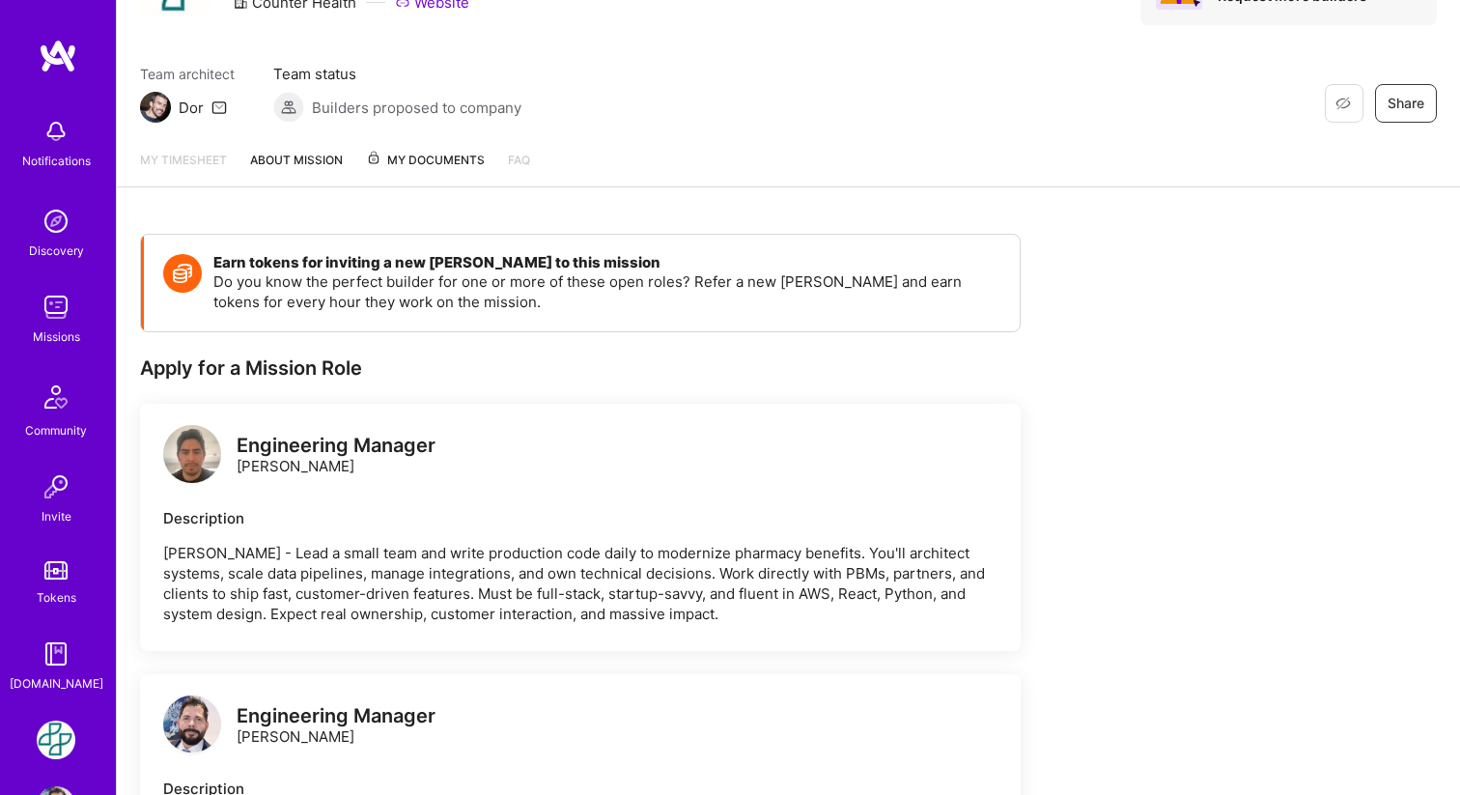
scroll to position [0, 0]
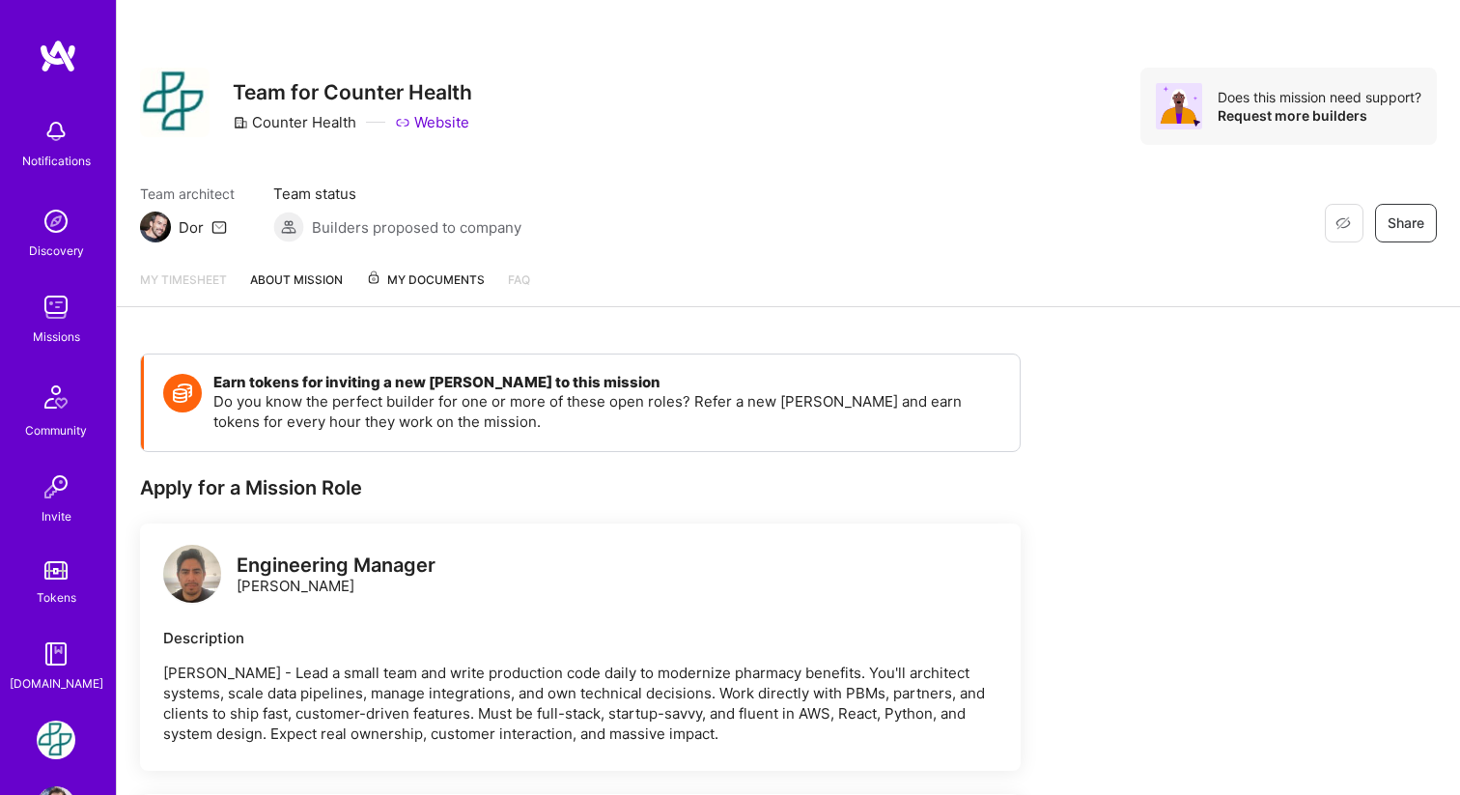
click at [294, 278] on link "About Mission" at bounding box center [296, 287] width 93 height 37
click at [416, 284] on span "My Documents" at bounding box center [425, 279] width 119 height 21
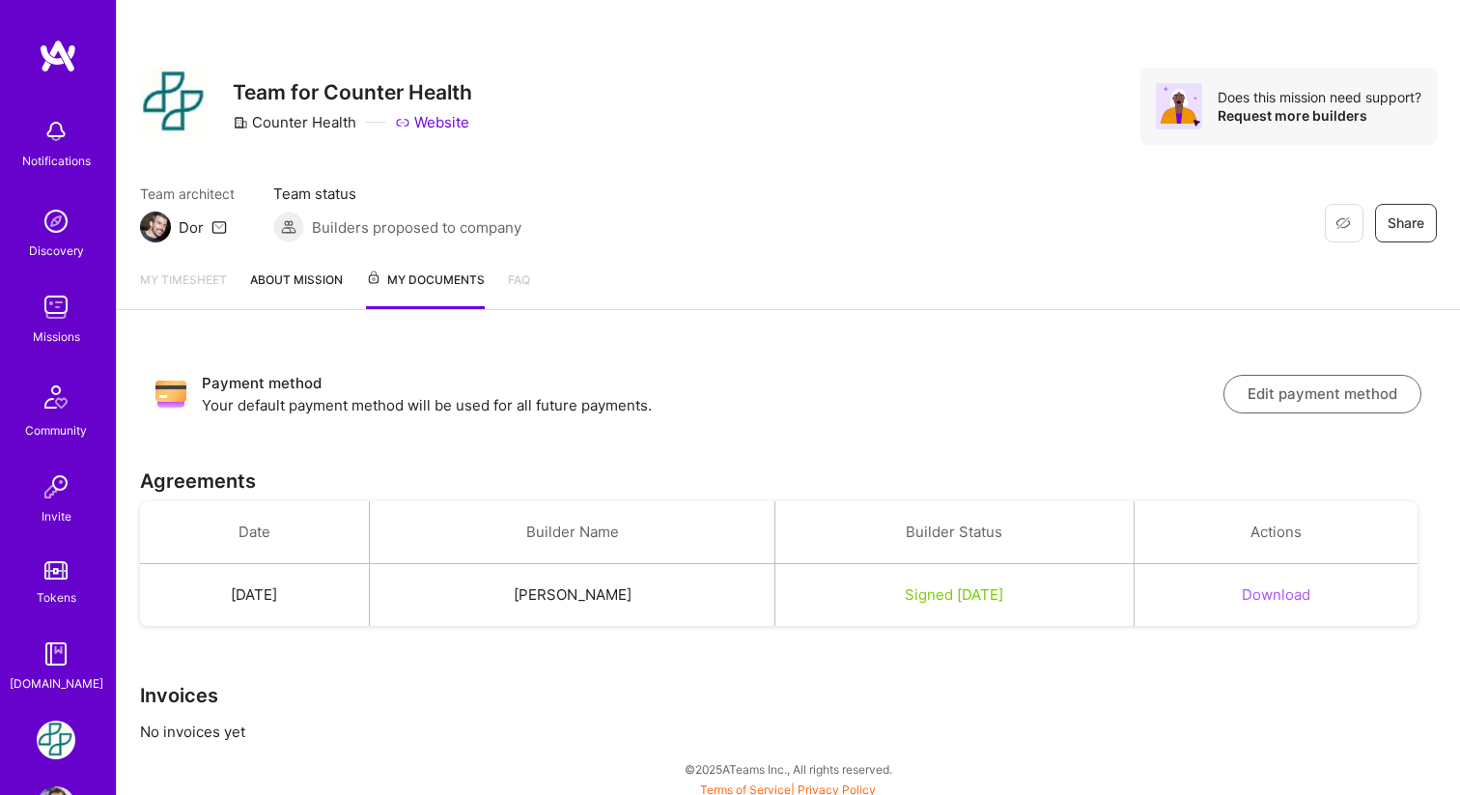
scroll to position [8, 0]
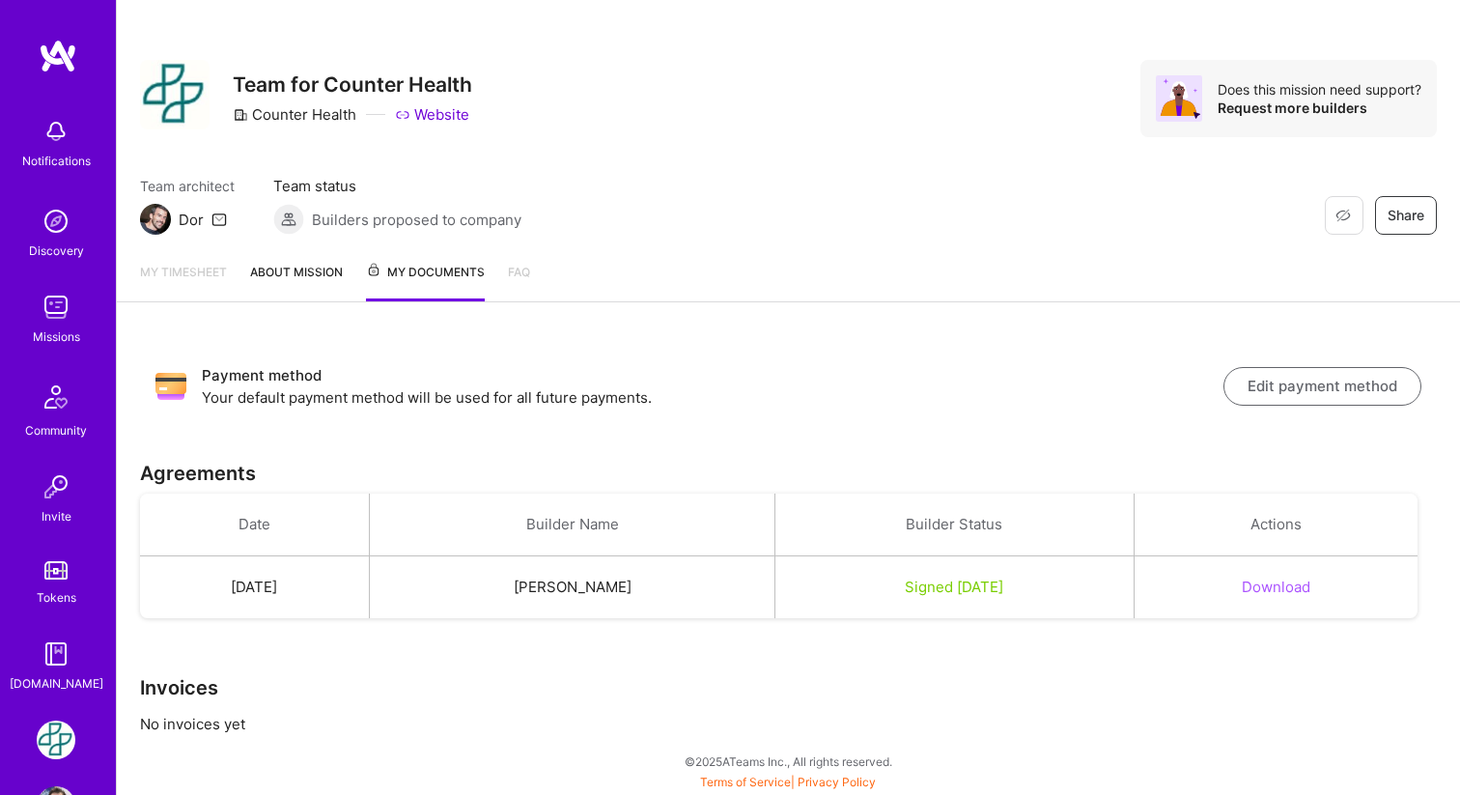
click at [1310, 596] on button "Download" at bounding box center [1276, 586] width 69 height 20
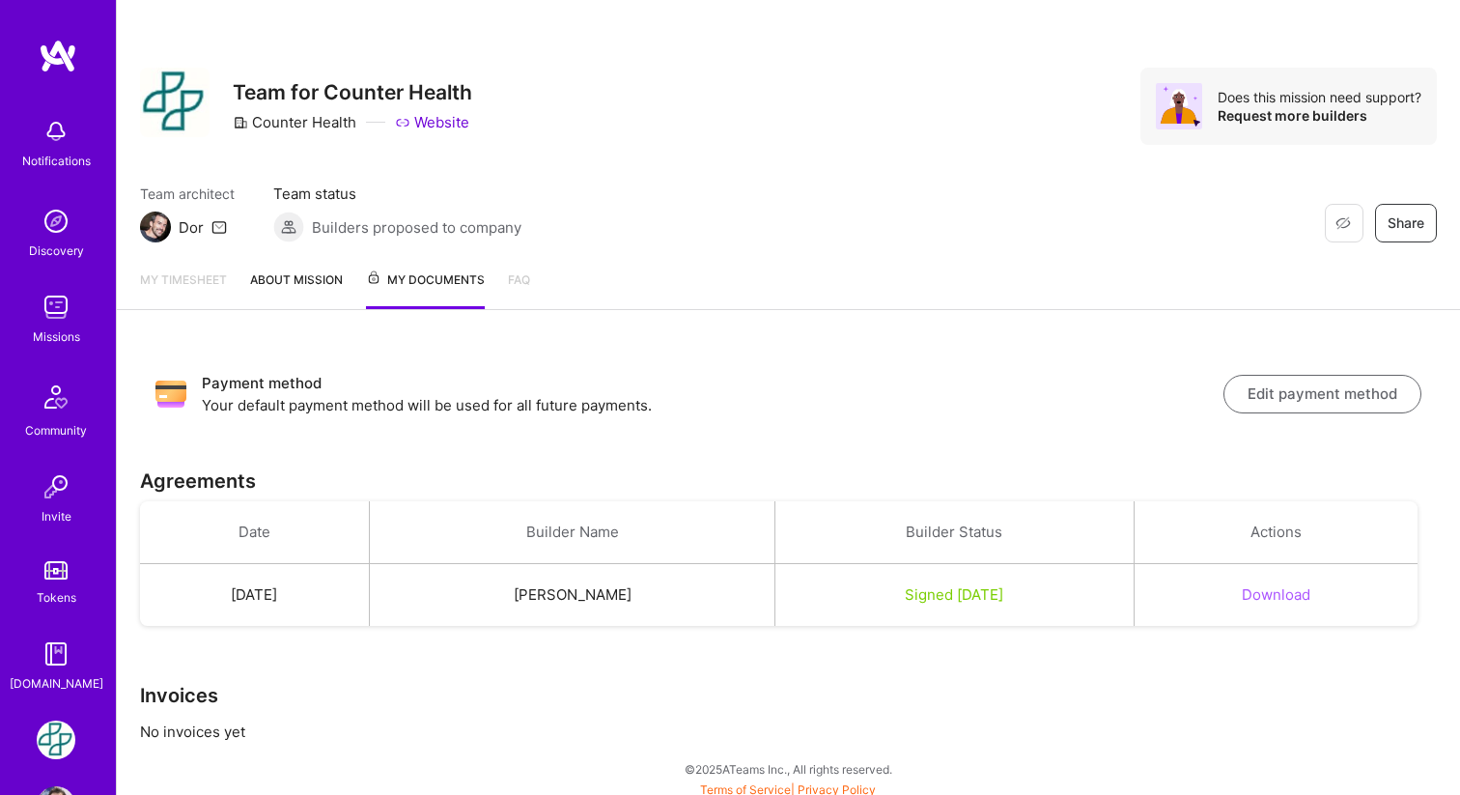
click at [214, 230] on icon at bounding box center [218, 226] width 15 height 15
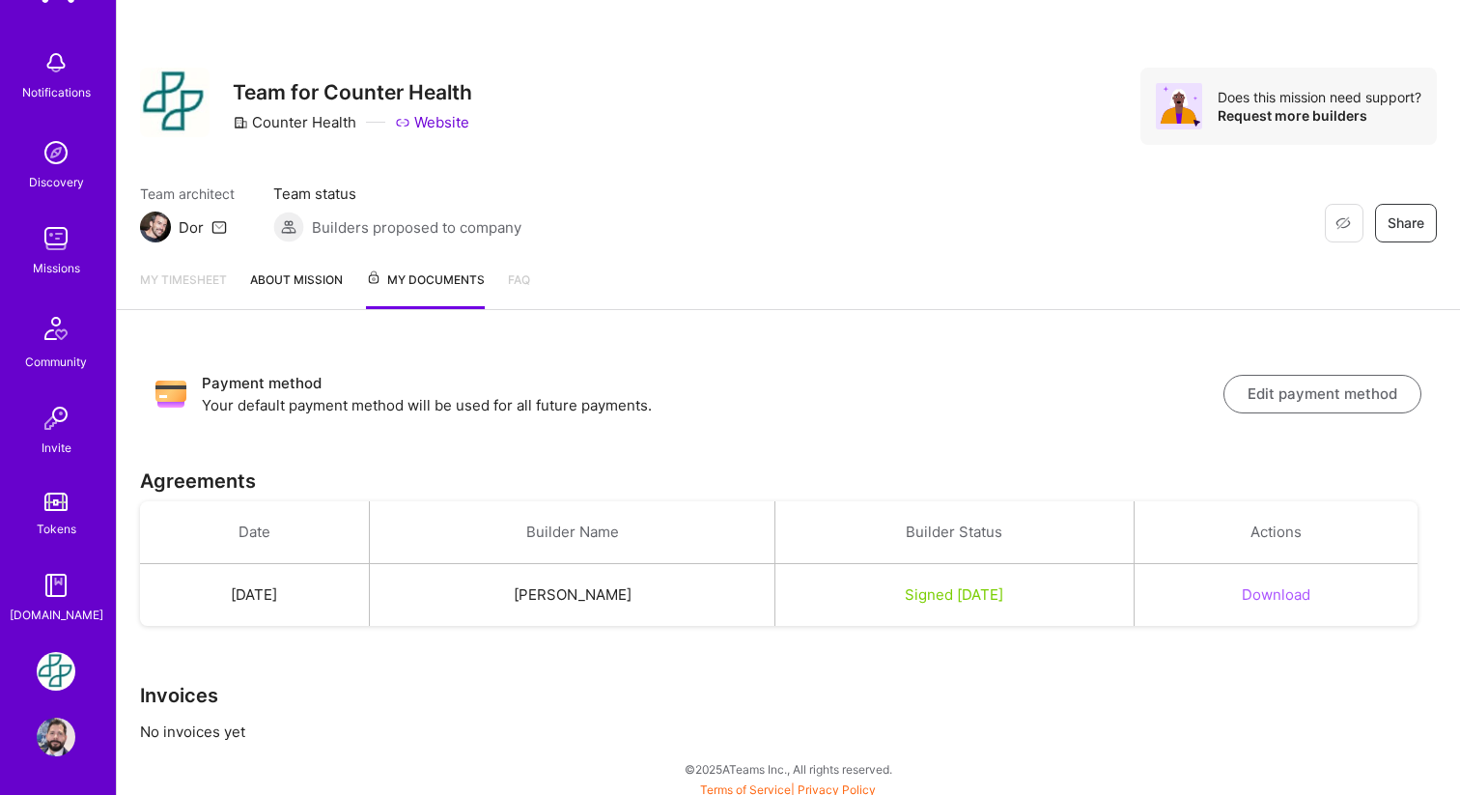
click at [50, 585] on img at bounding box center [56, 585] width 39 height 39
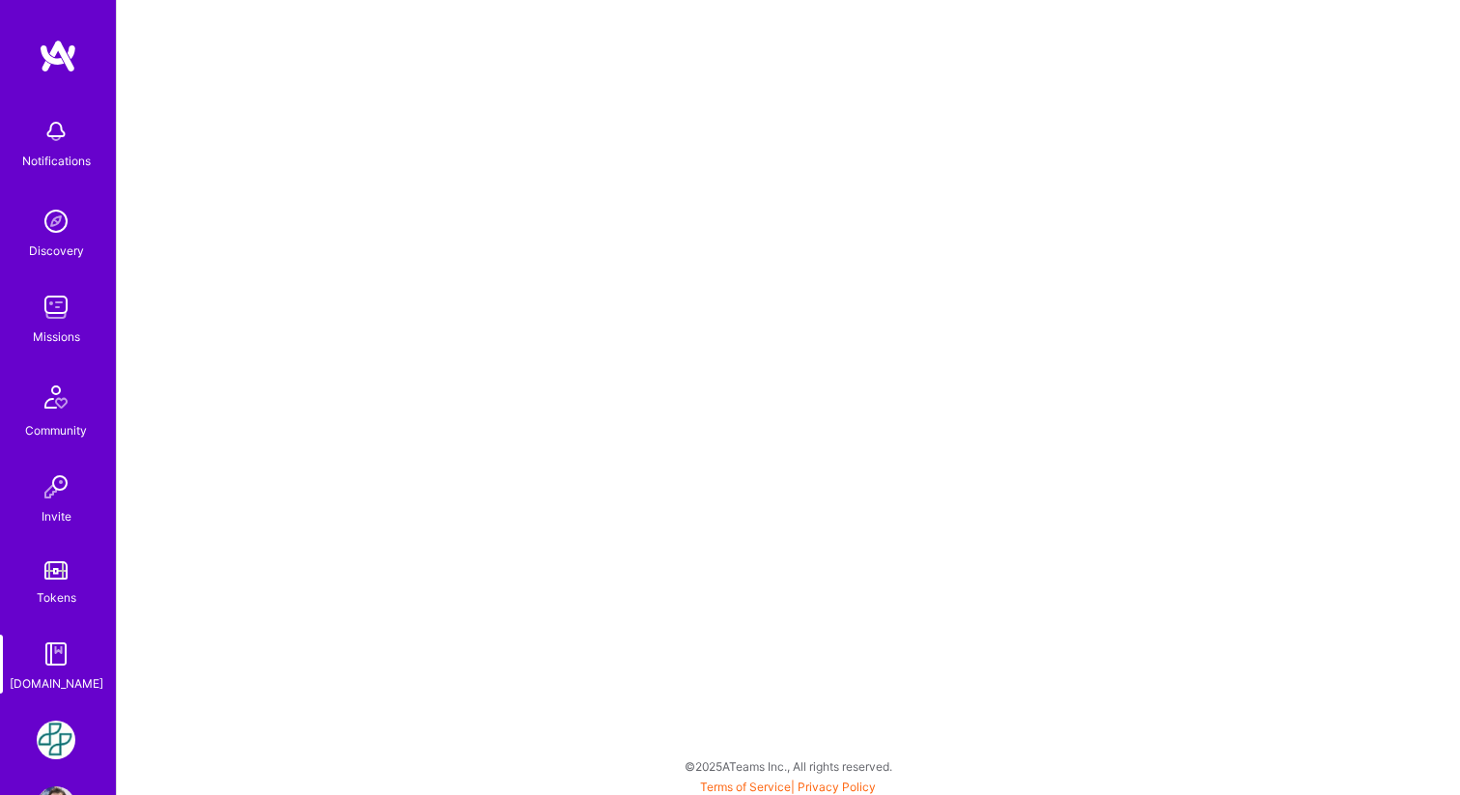
click at [55, 673] on div "[DOMAIN_NAME]" at bounding box center [57, 683] width 94 height 20
click at [60, 658] on img at bounding box center [56, 653] width 39 height 39
click at [54, 655] on img at bounding box center [56, 653] width 39 height 39
click at [55, 577] on img at bounding box center [55, 570] width 23 height 18
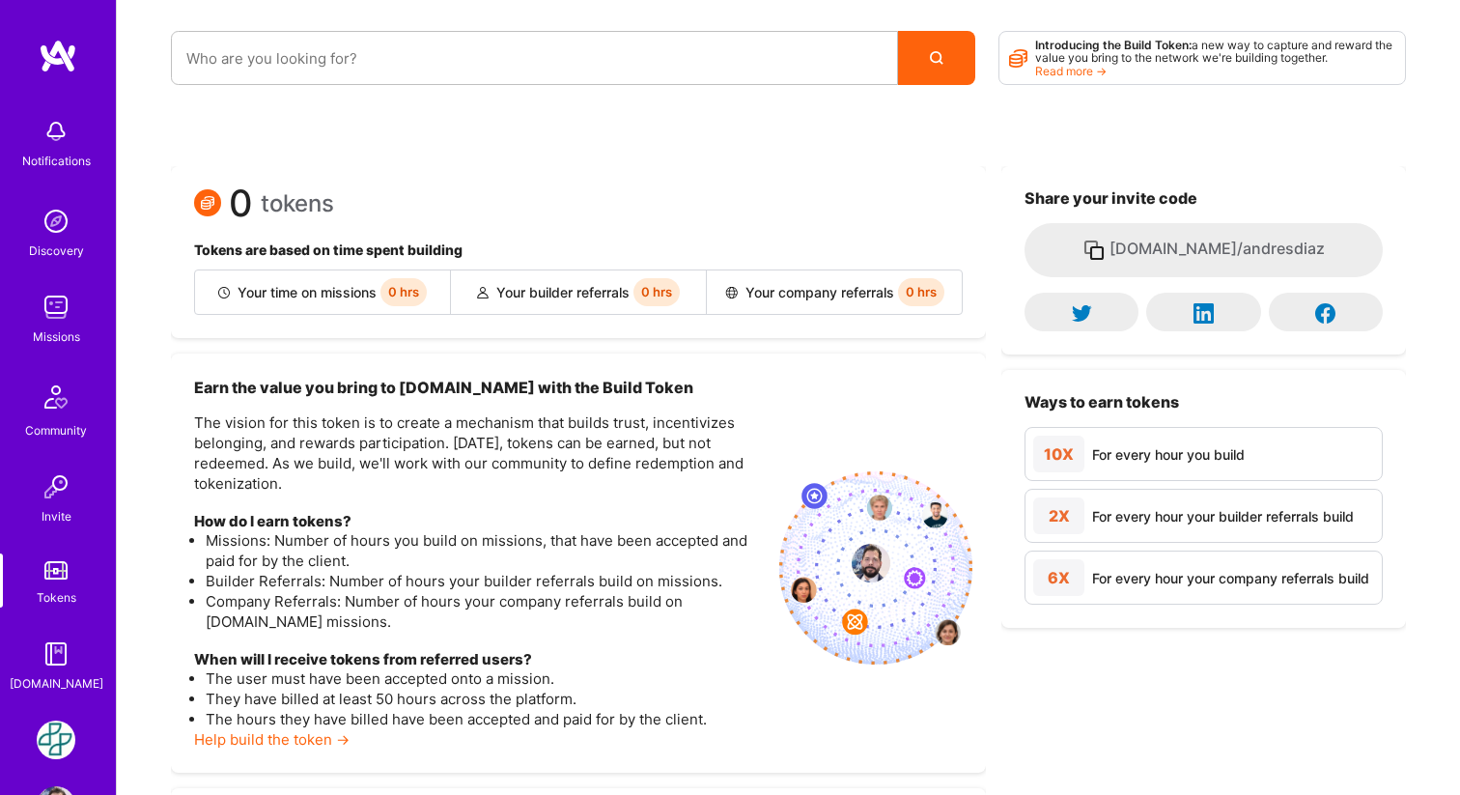
click at [54, 648] on img at bounding box center [56, 653] width 39 height 39
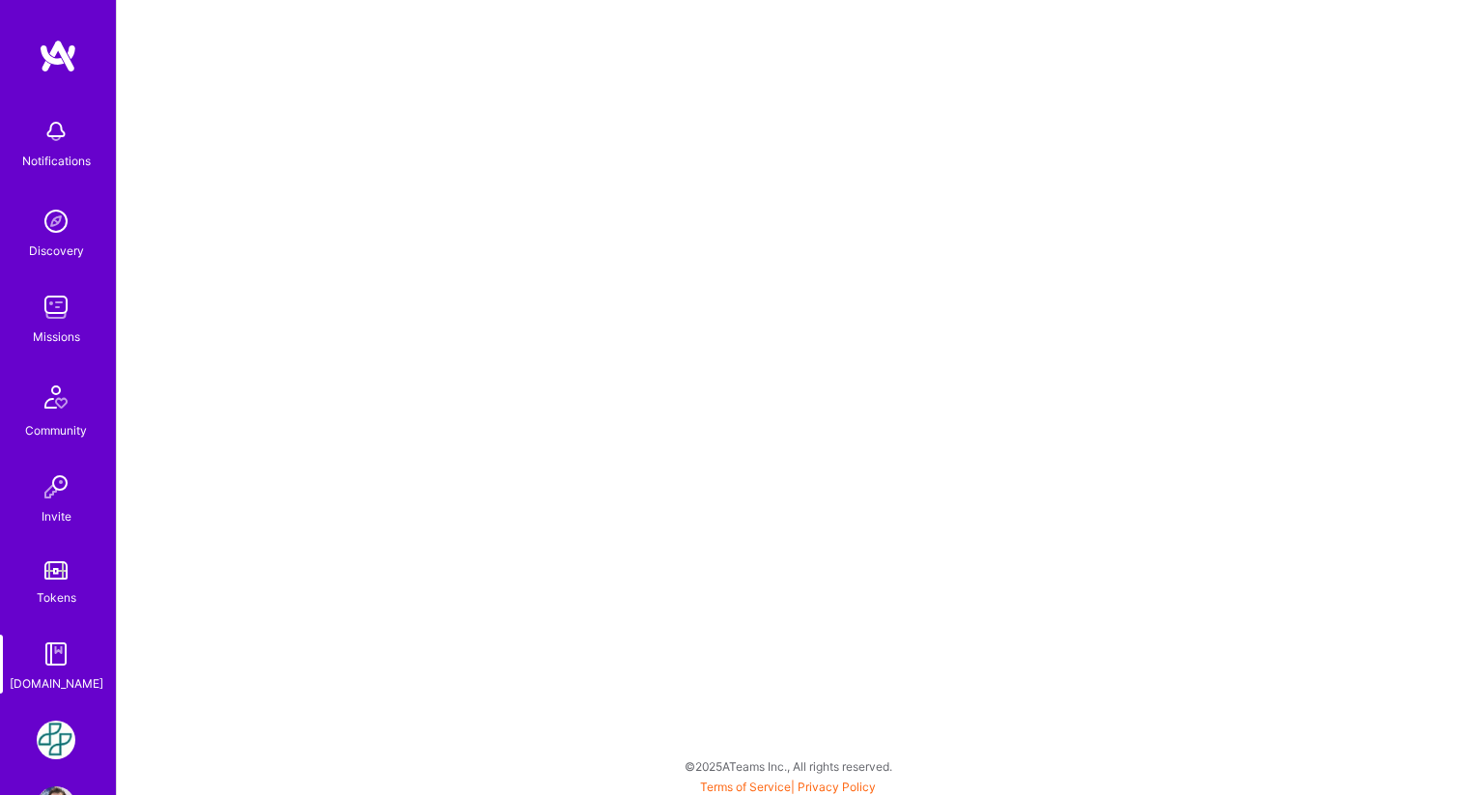
click at [38, 666] on img at bounding box center [56, 653] width 39 height 39
click at [65, 567] on img at bounding box center [55, 570] width 23 height 18
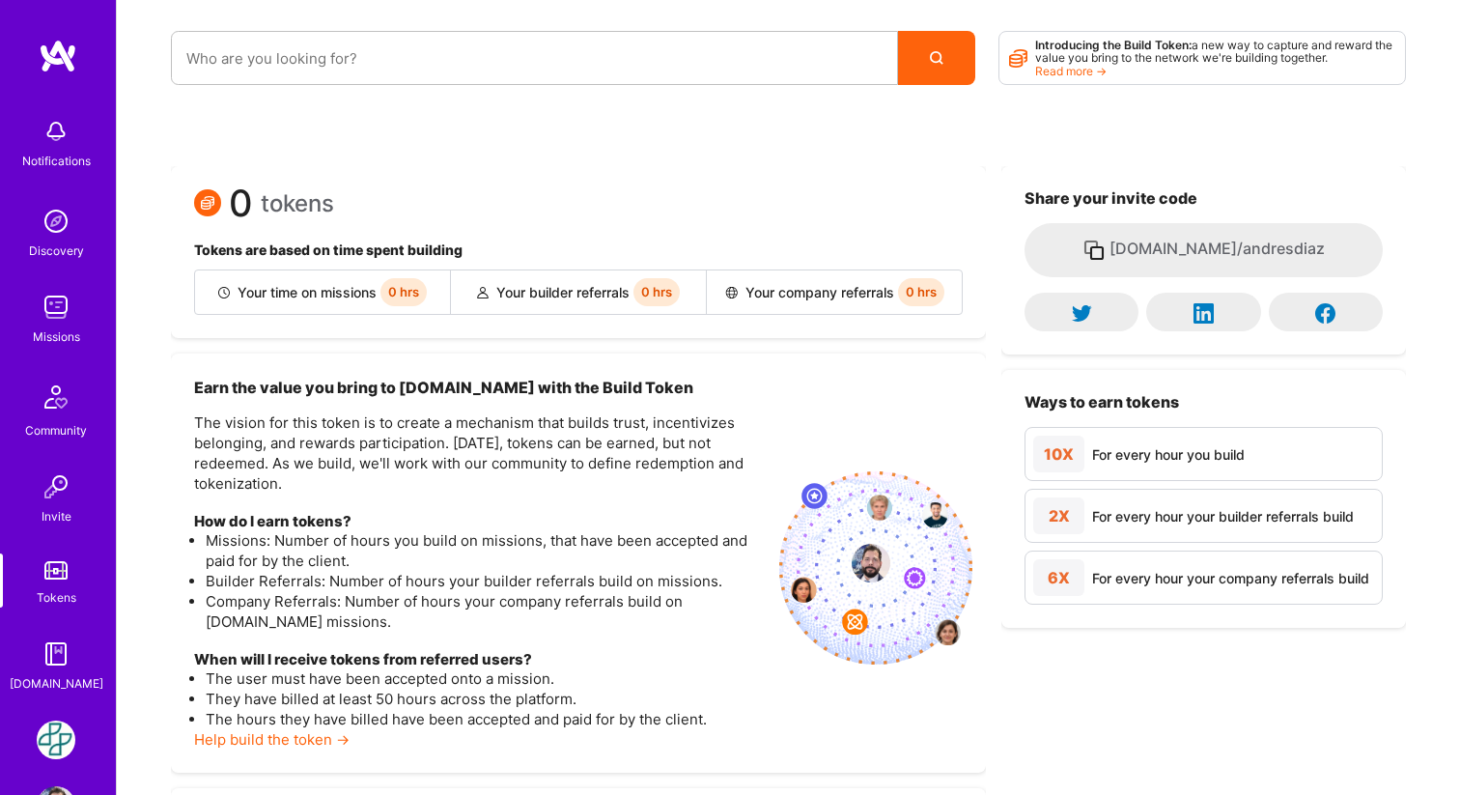
click at [44, 671] on img at bounding box center [56, 653] width 39 height 39
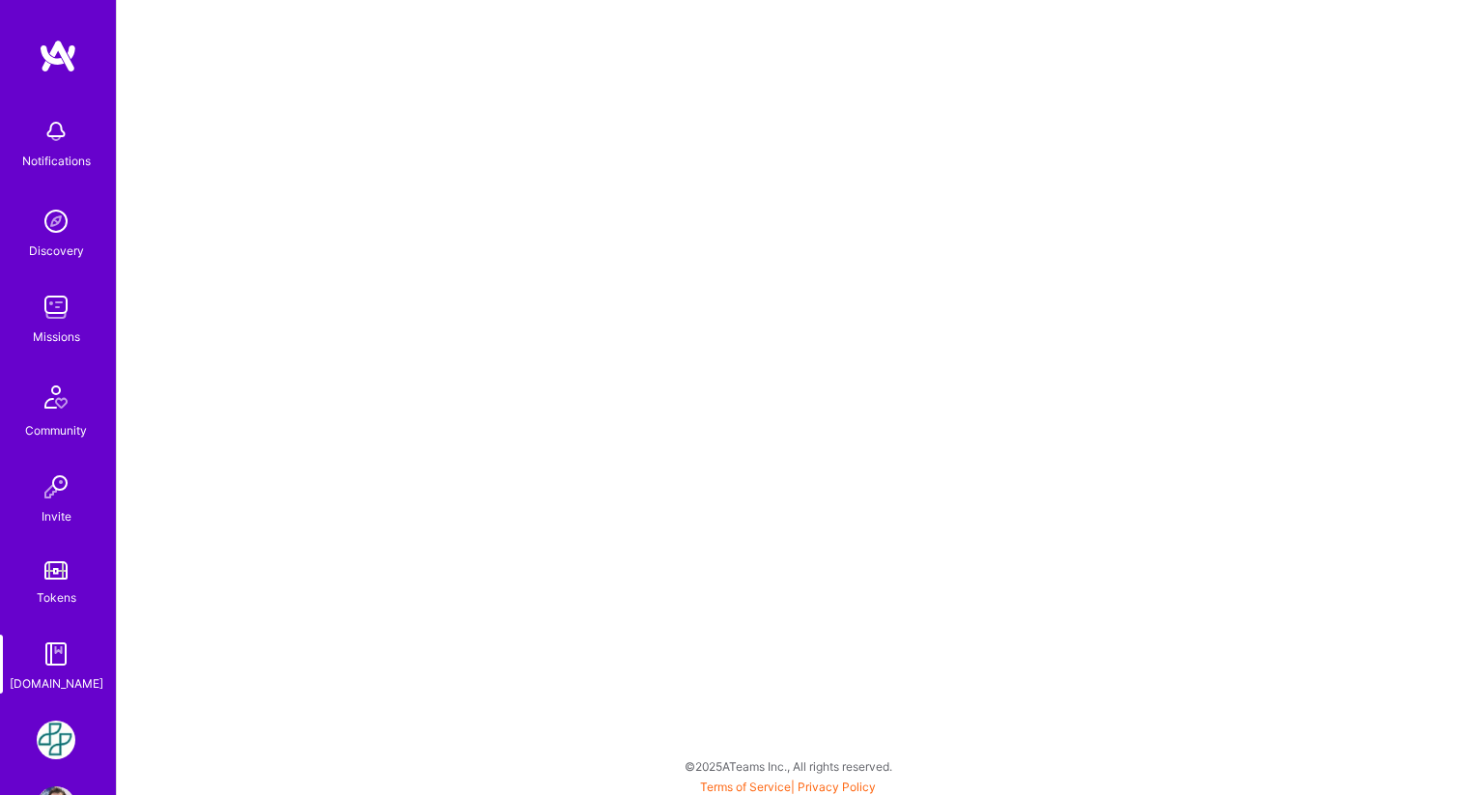
scroll to position [5, 0]
click at [56, 740] on img at bounding box center [56, 739] width 39 height 39
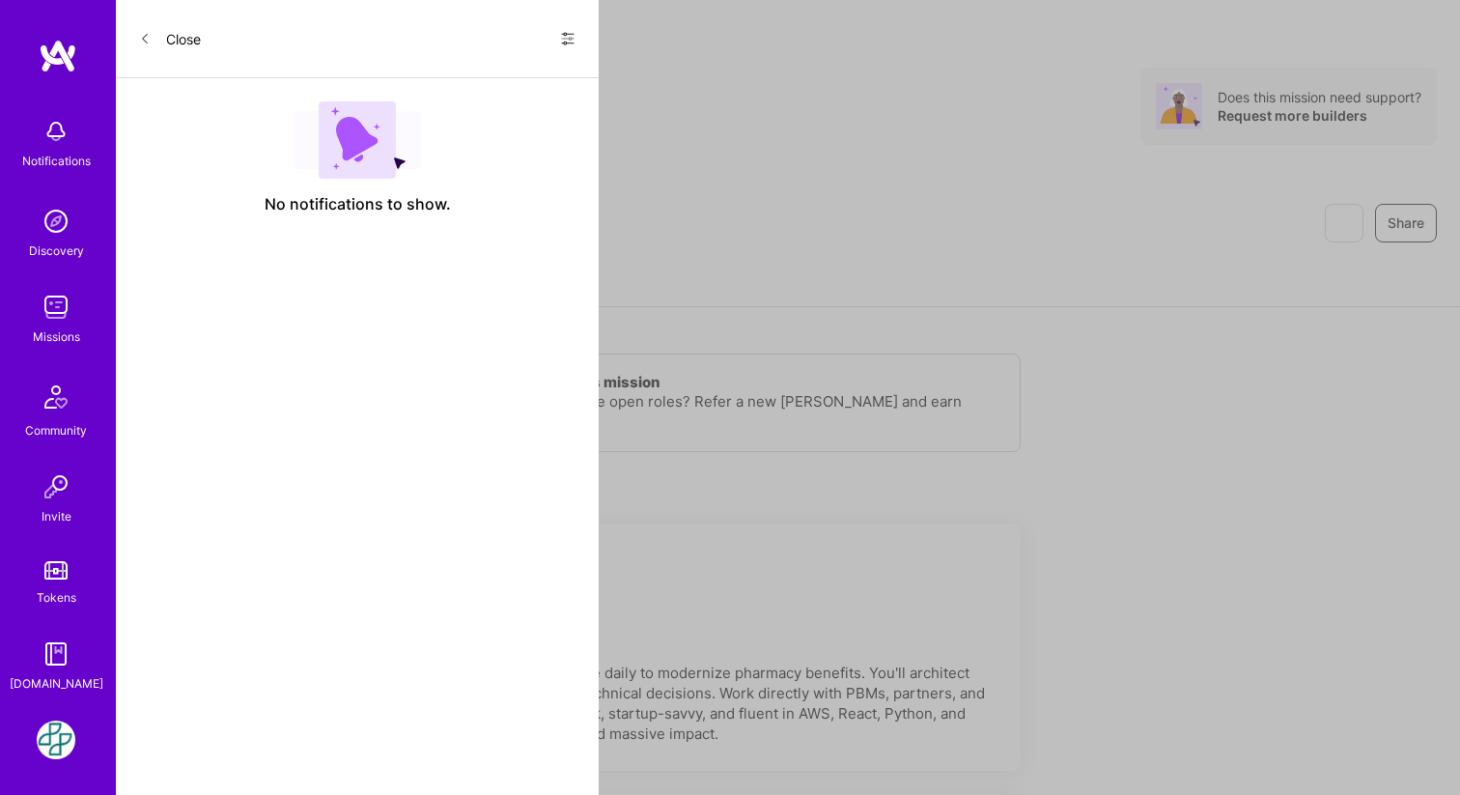
scroll to position [5, 0]
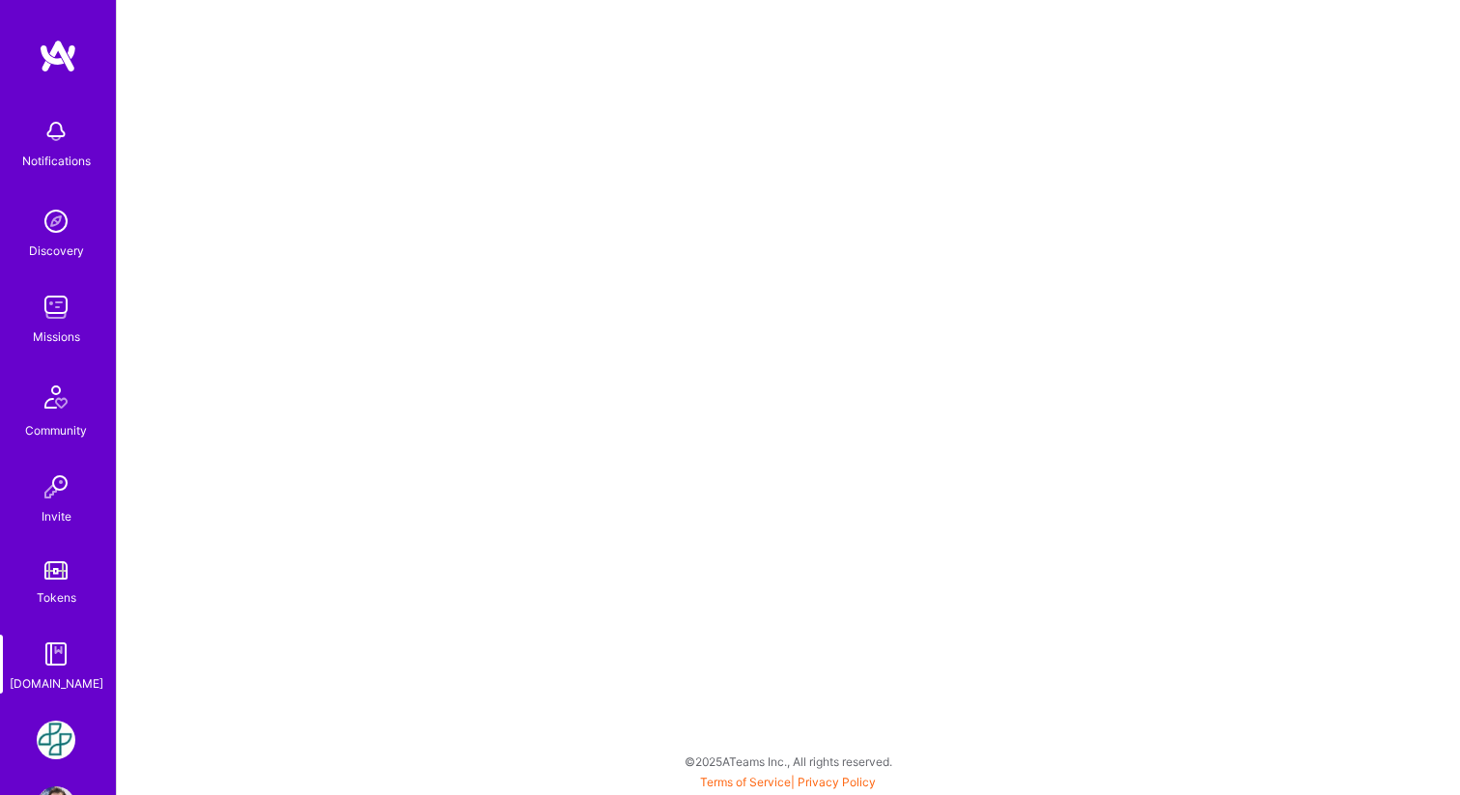
click at [58, 731] on img at bounding box center [56, 739] width 39 height 39
